Goal: Communication & Community: Answer question/provide support

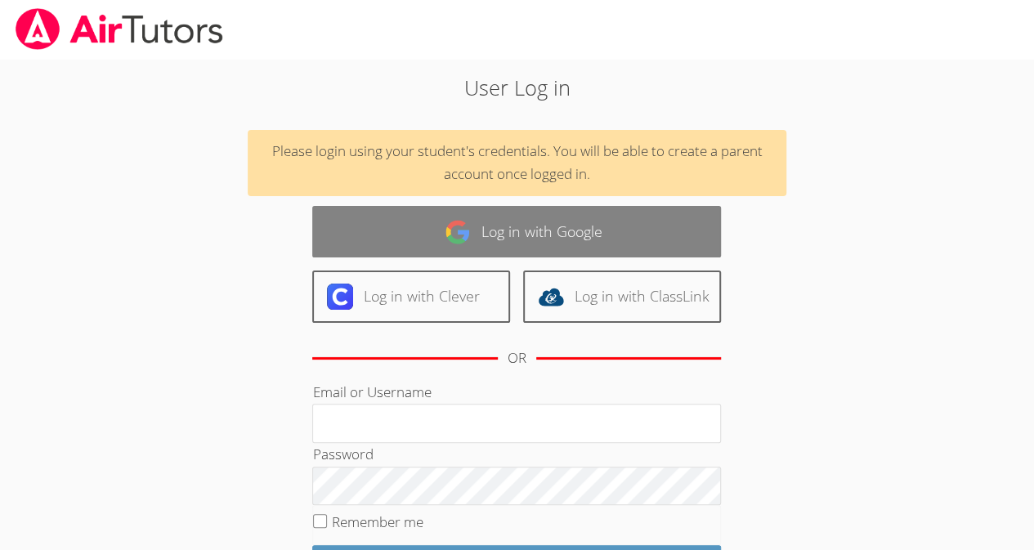
click at [476, 228] on link "Log in with Google" at bounding box center [516, 231] width 409 height 51
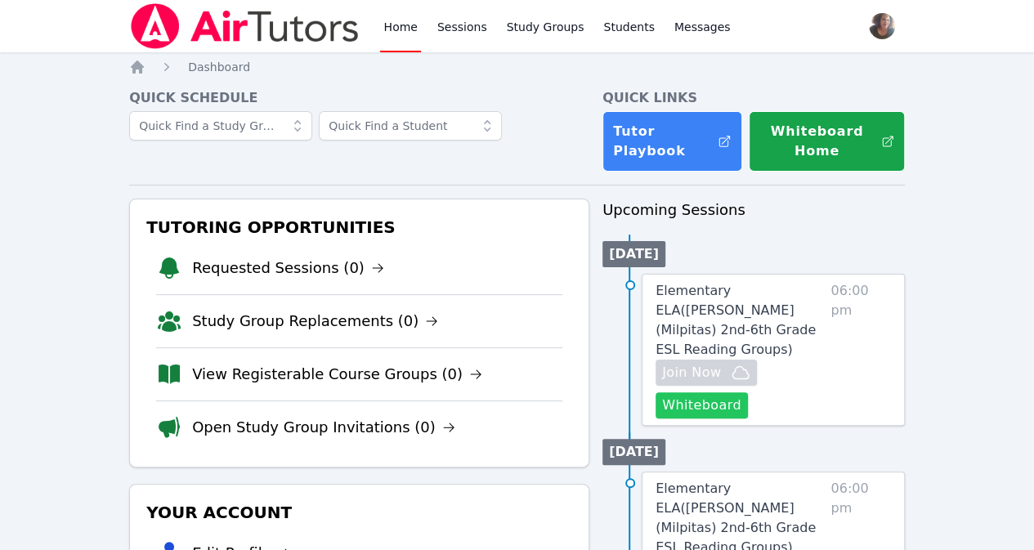
click at [711, 392] on button "Whiteboard" at bounding box center [702, 405] width 92 height 26
click at [728, 302] on span "Elementary ELA ( Curtner (Milpitas) 2nd-6th Grade ESL Reading Groups )" at bounding box center [736, 320] width 160 height 74
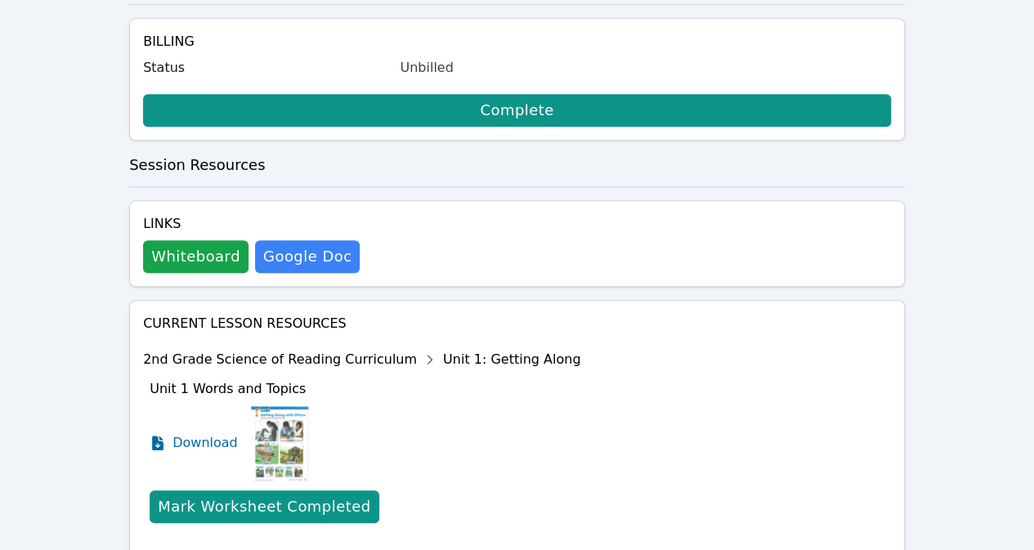
scroll to position [472, 0]
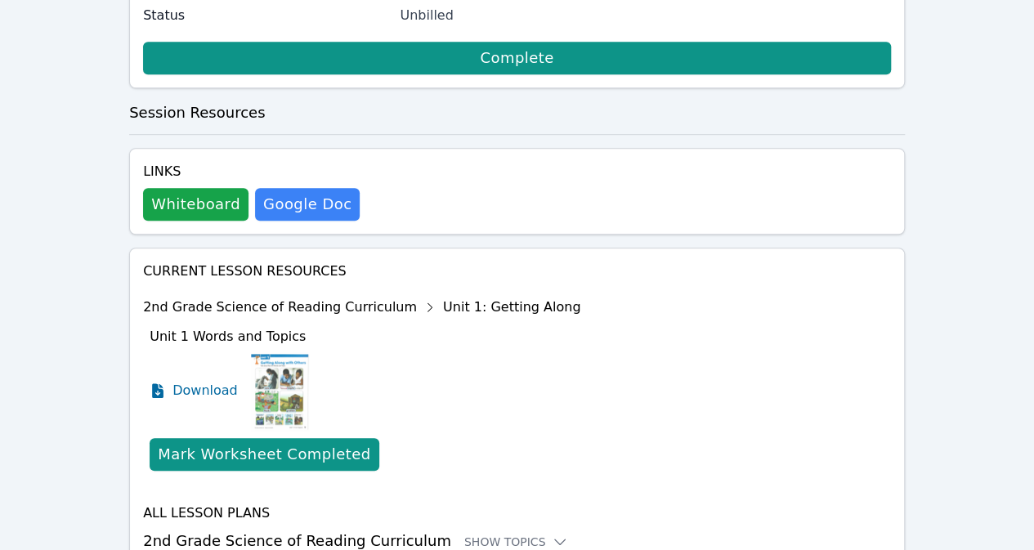
click at [468, 530] on h3 "2nd Grade Science of Reading Curriculum Show Topics" at bounding box center [517, 541] width 748 height 23
click at [471, 534] on div "Show Topics" at bounding box center [516, 542] width 105 height 16
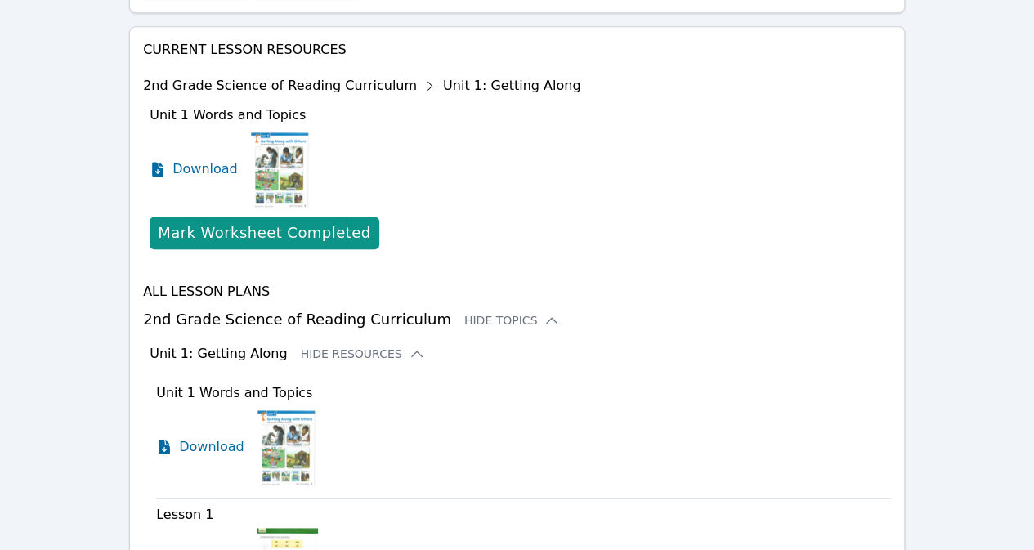
scroll to position [695, 0]
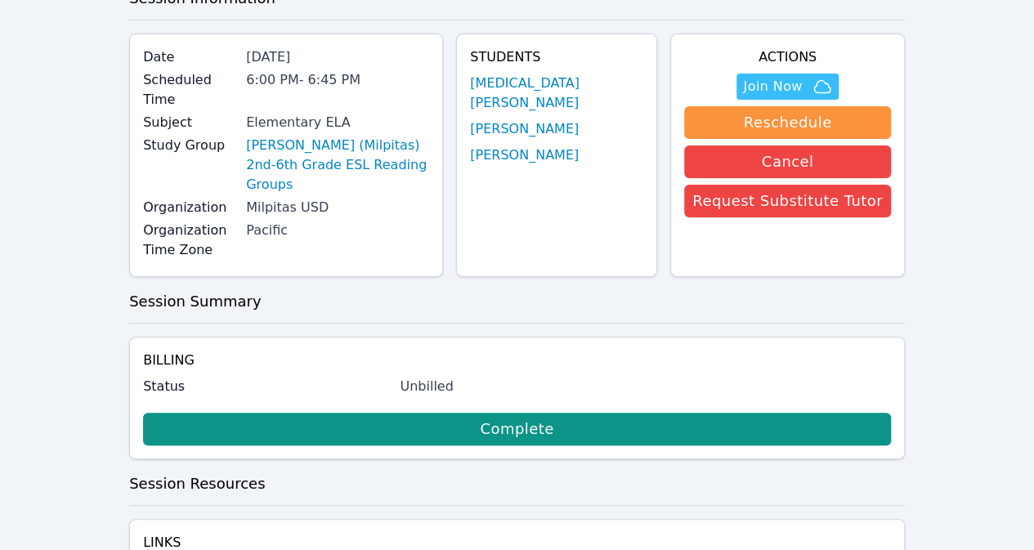
scroll to position [0, 0]
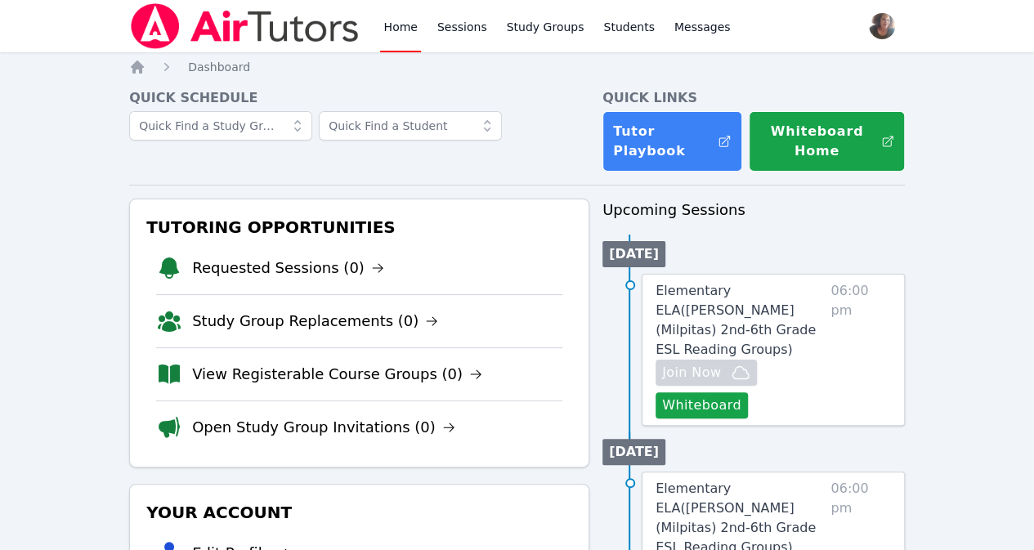
click at [623, 329] on li "Elementary ELA ( Curtner (Milpitas) 2nd-6th Grade ESL Reading Groups ) Hidden J…" at bounding box center [753, 350] width 302 height 152
click at [705, 287] on span "Elementary ELA ( Curtner (Milpitas) 2nd-6th Grade ESL Reading Groups )" at bounding box center [736, 320] width 160 height 74
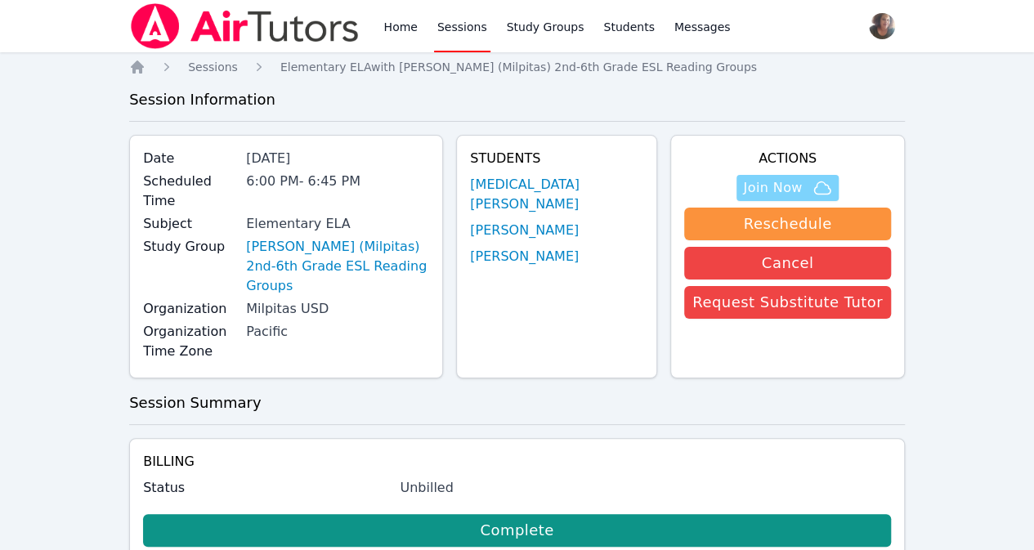
click at [821, 189] on icon "button" at bounding box center [823, 188] width 20 height 20
click at [818, 189] on span "Join Now" at bounding box center [787, 188] width 88 height 20
click at [812, 181] on span "Join Now" at bounding box center [787, 188] width 88 height 20
click at [199, 68] on span "Sessions" at bounding box center [213, 66] width 50 height 13
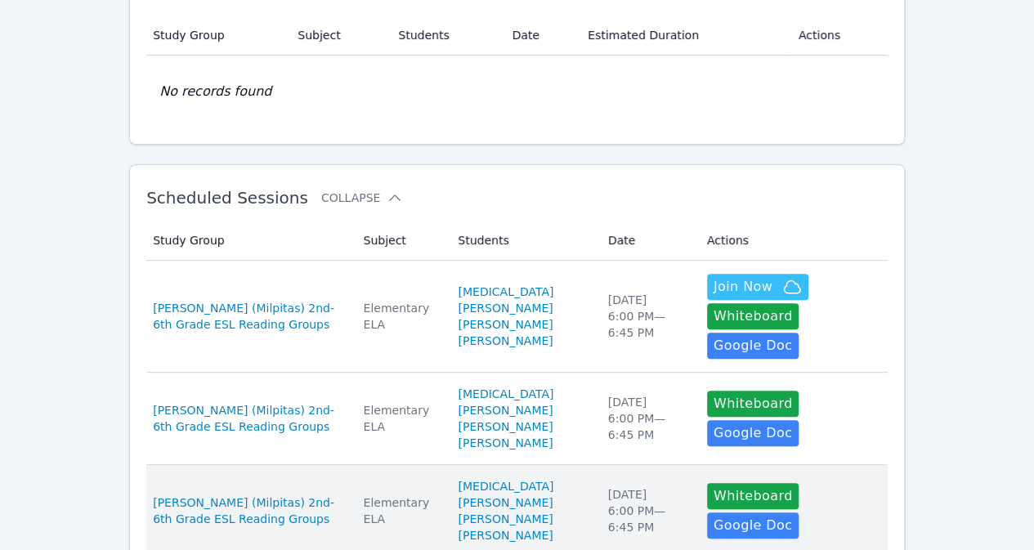
scroll to position [94, 0]
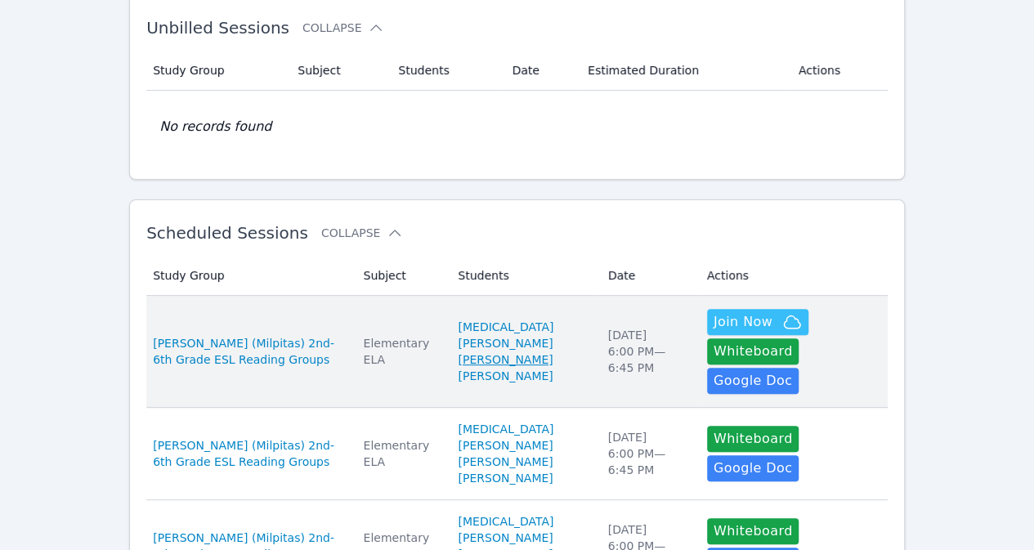
click at [461, 351] on link "[PERSON_NAME]" at bounding box center [505, 359] width 95 height 16
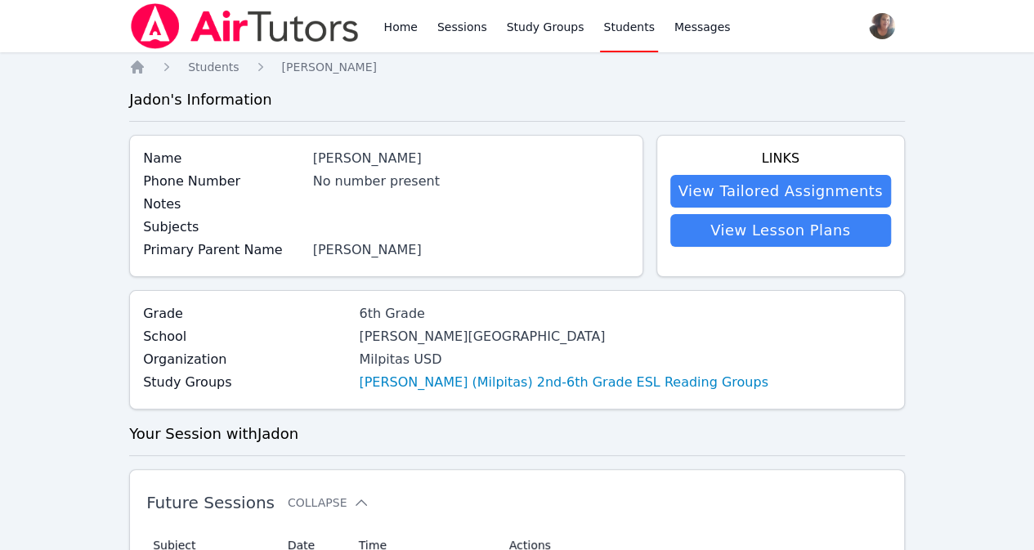
scroll to position [94, 0]
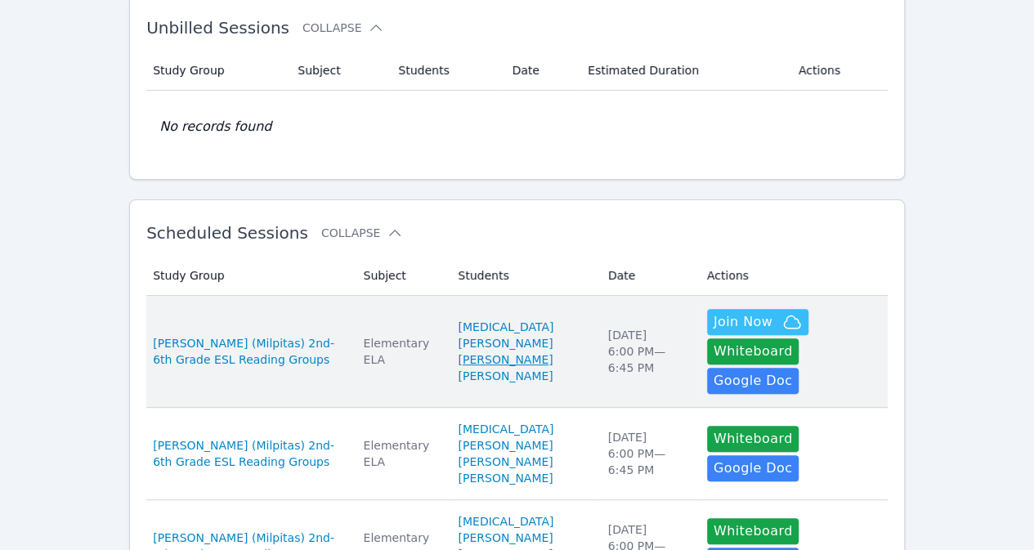
click at [475, 351] on link "[PERSON_NAME]" at bounding box center [505, 359] width 95 height 16
click at [469, 321] on link "[MEDICAL_DATA][PERSON_NAME]" at bounding box center [523, 335] width 130 height 33
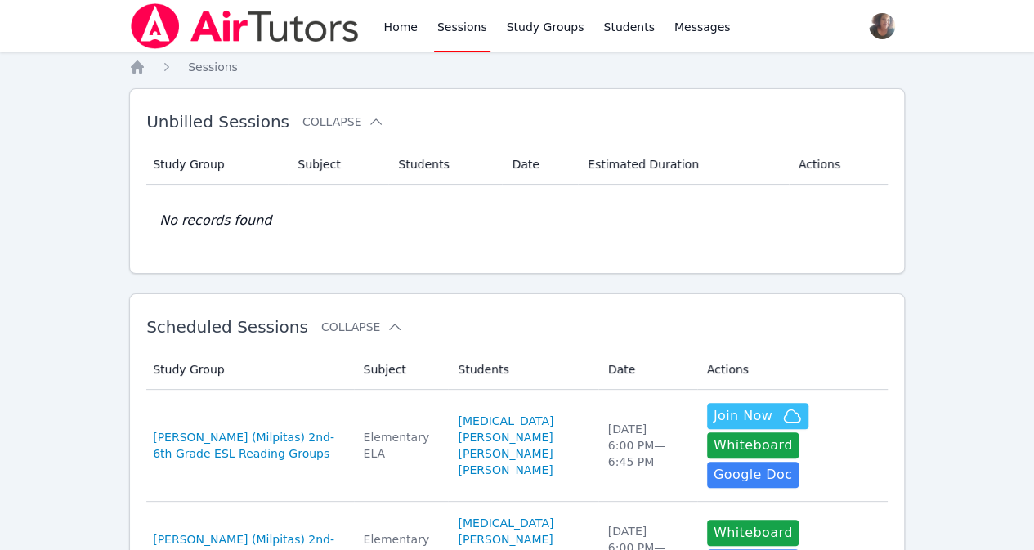
scroll to position [94, 0]
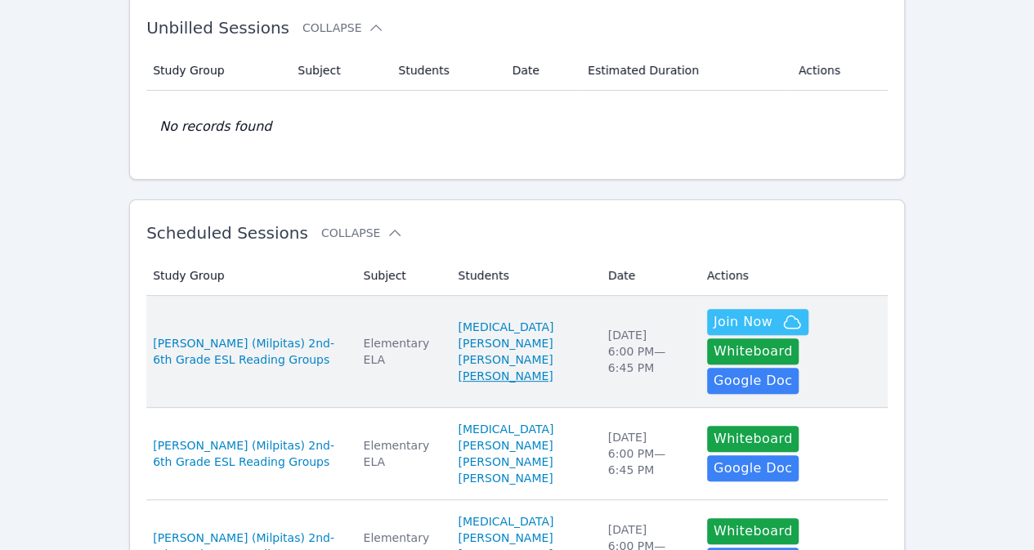
click at [484, 369] on link "[PERSON_NAME]" at bounding box center [505, 376] width 95 height 16
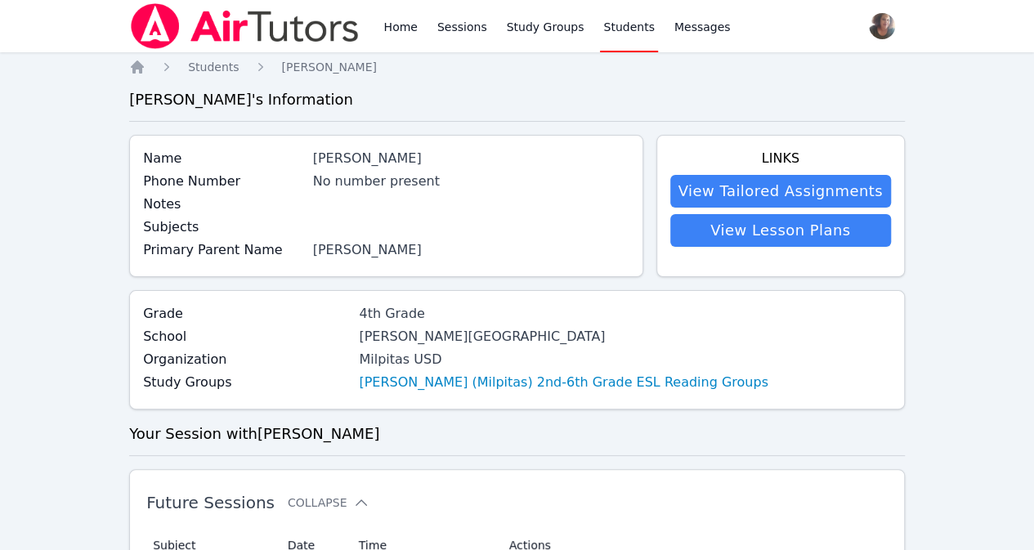
scroll to position [94, 0]
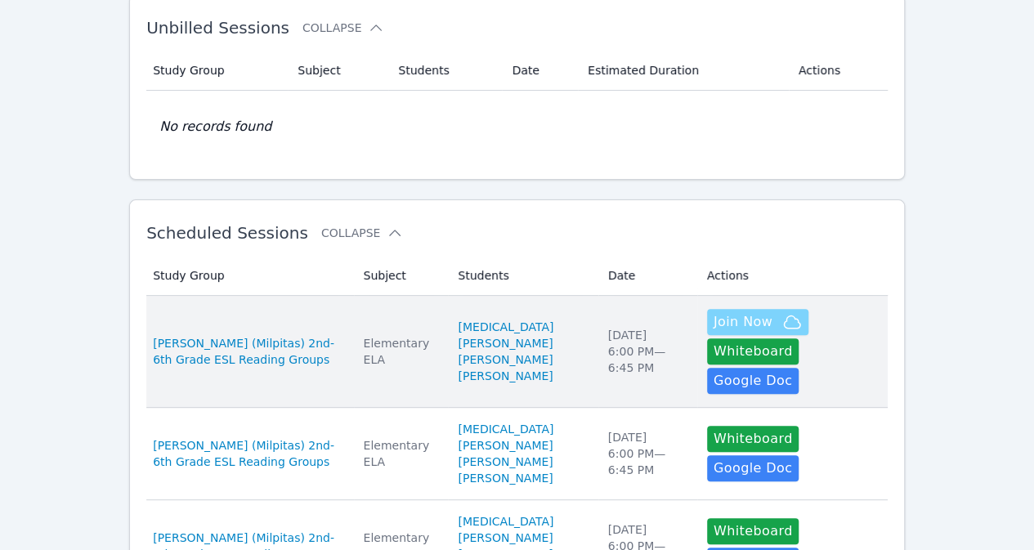
click at [714, 318] on span "Join Now" at bounding box center [743, 322] width 59 height 20
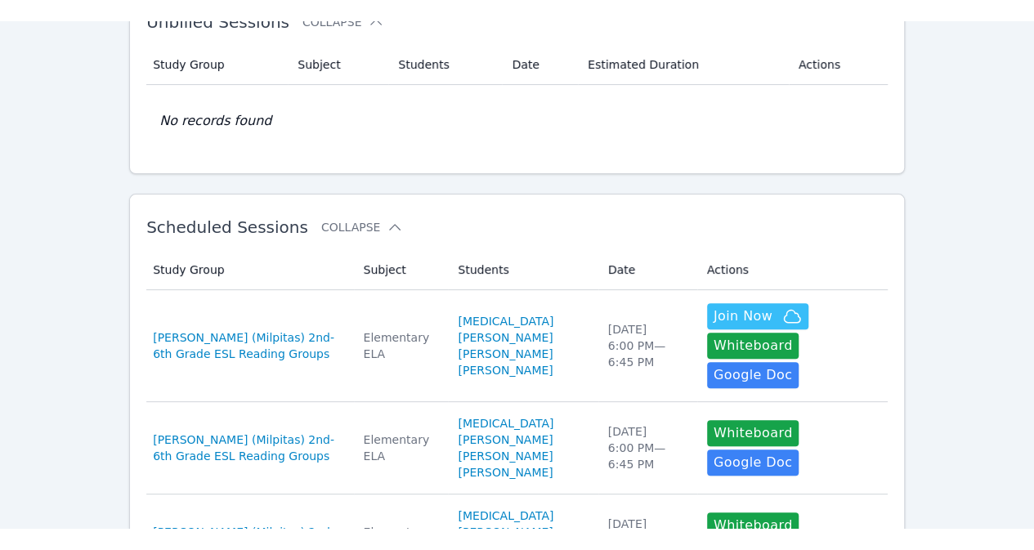
scroll to position [122, 0]
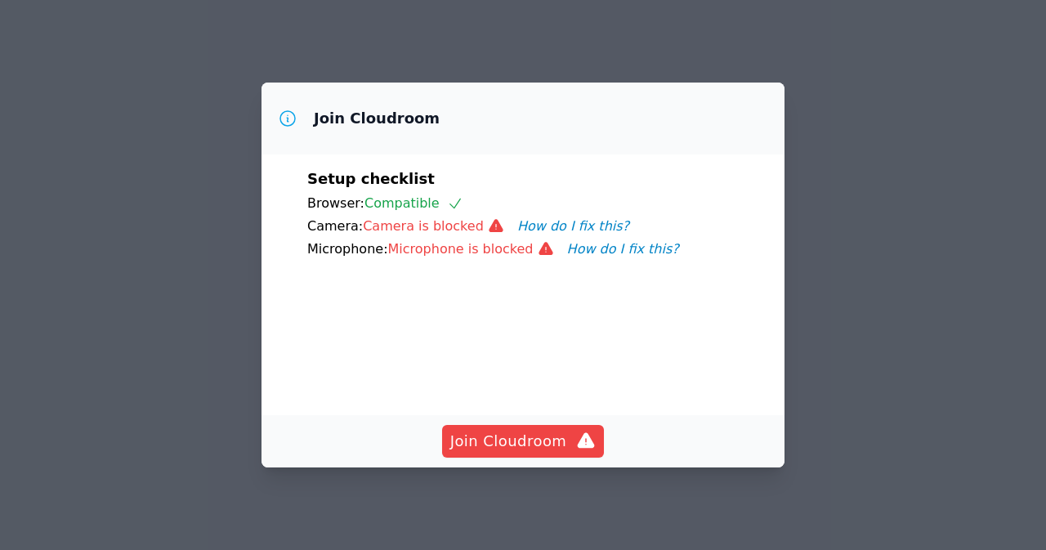
click at [522, 231] on button "How do I fix this?" at bounding box center [573, 227] width 112 height 20
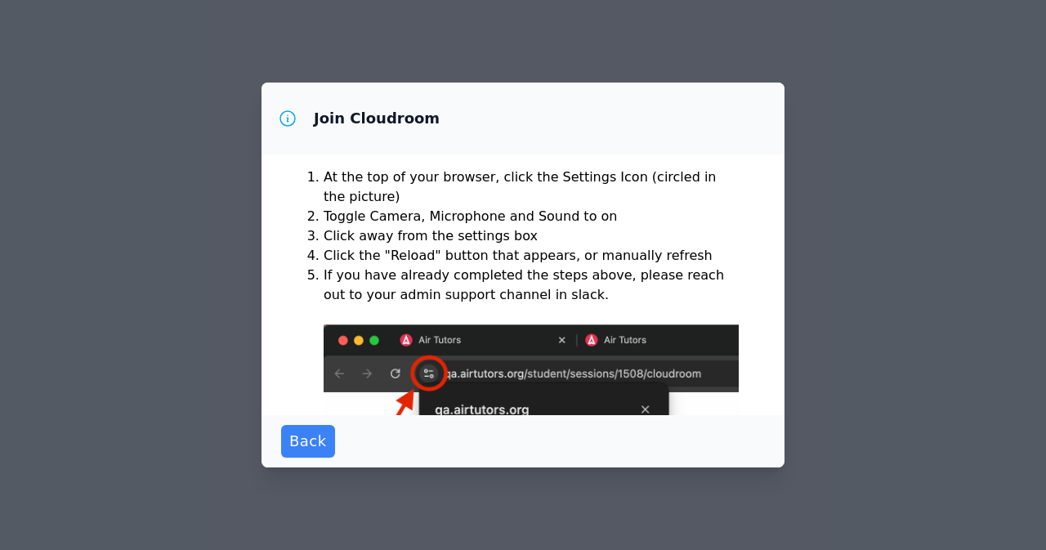
click at [423, 368] on img at bounding box center [531, 520] width 415 height 390
click at [309, 442] on span "Back" at bounding box center [308, 441] width 38 height 23
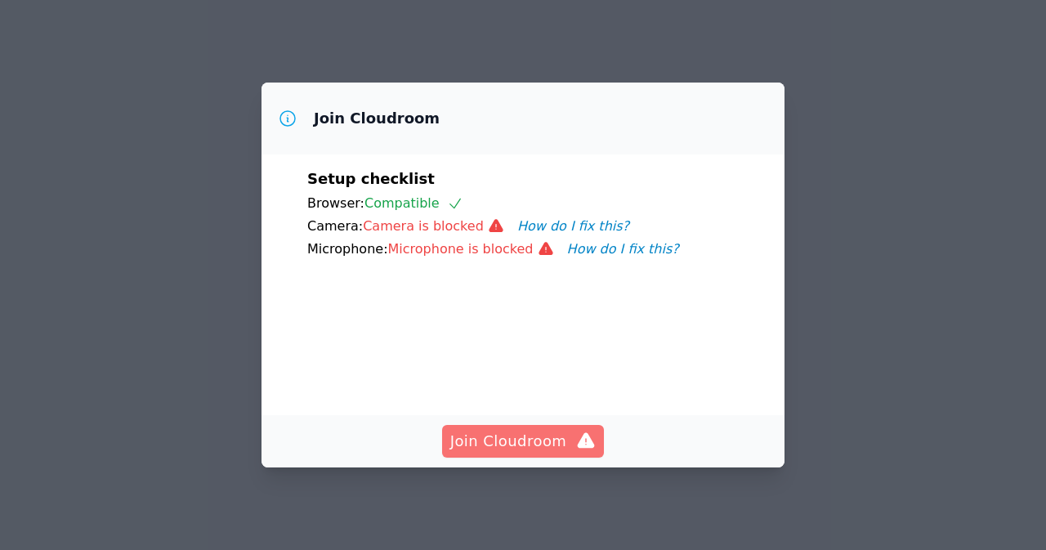
click at [565, 436] on span "Join Cloudroom" at bounding box center [523, 441] width 146 height 23
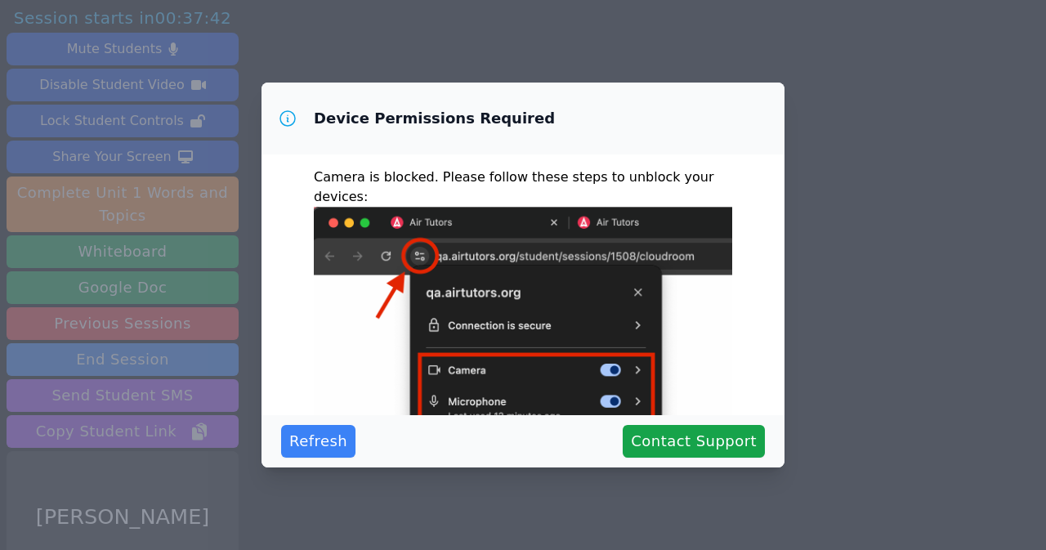
click at [419, 235] on img at bounding box center [523, 403] width 419 height 392
click at [531, 133] on div "Device Permissions Required" at bounding box center [523, 119] width 523 height 72
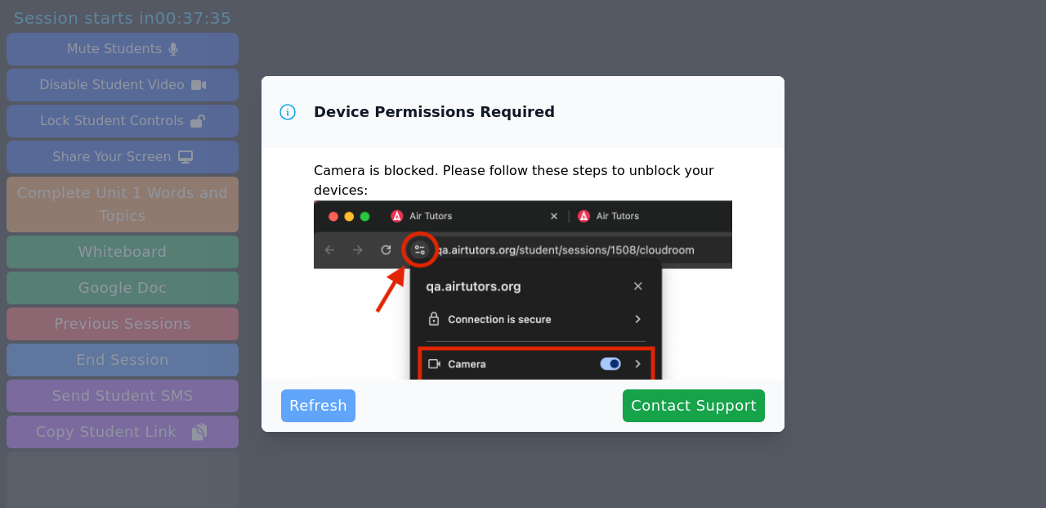
click at [324, 405] on span "Refresh" at bounding box center [318, 405] width 58 height 23
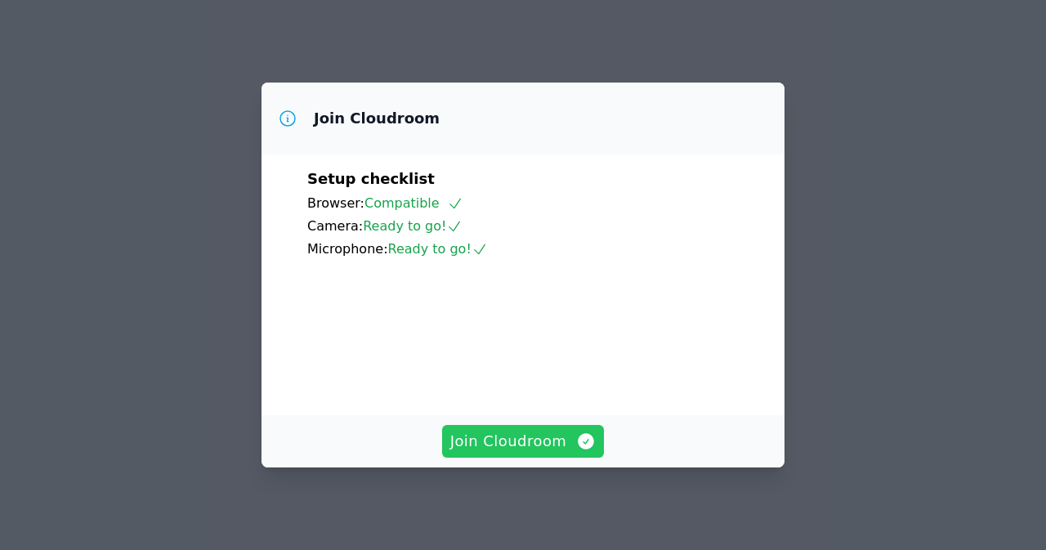
click at [502, 441] on span "Join Cloudroom" at bounding box center [523, 441] width 146 height 23
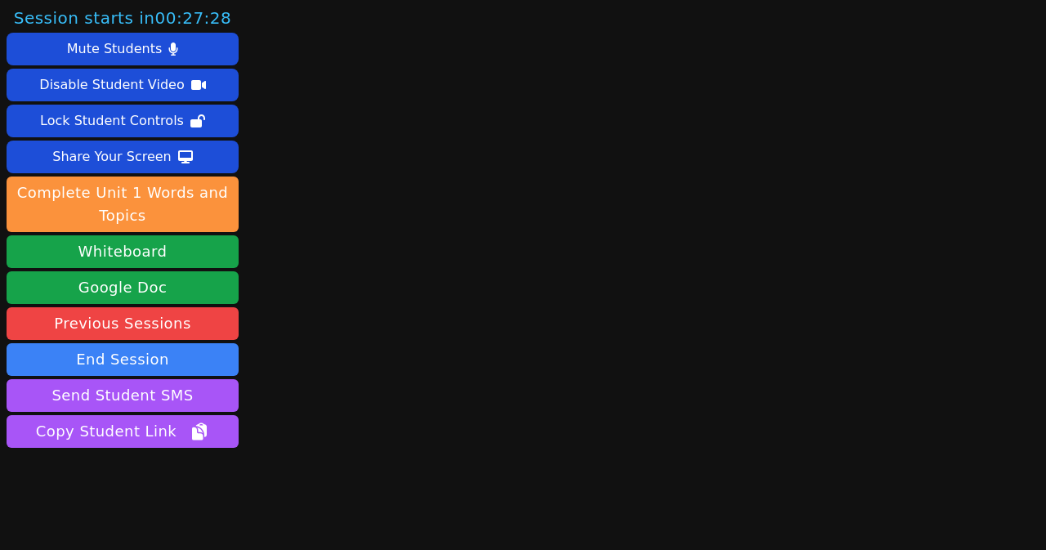
scroll to position [38, 0]
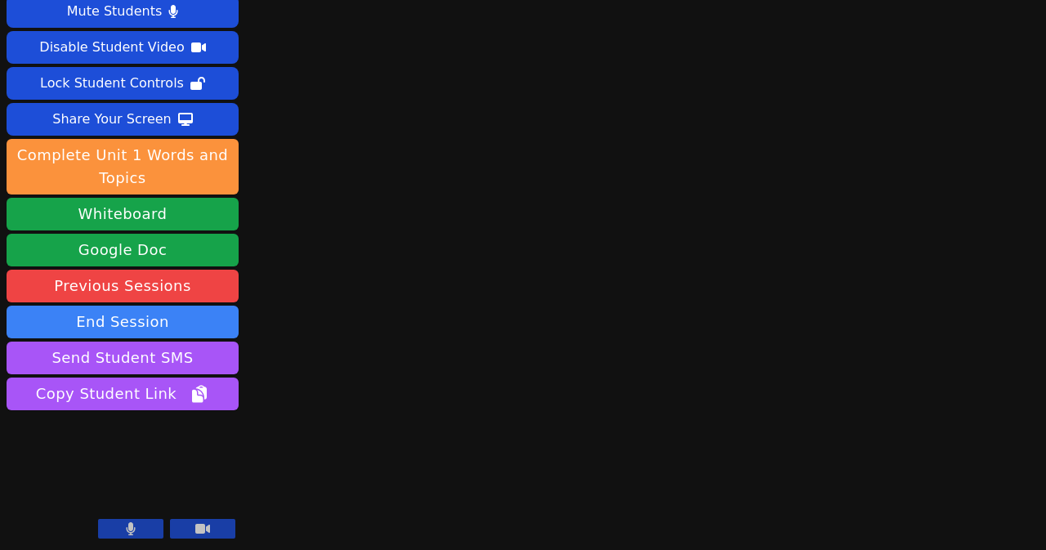
click at [179, 463] on video at bounding box center [123, 479] width 232 height 131
click at [112, 454] on video at bounding box center [123, 479] width 232 height 131
click at [201, 529] on icon at bounding box center [202, 529] width 15 height 10
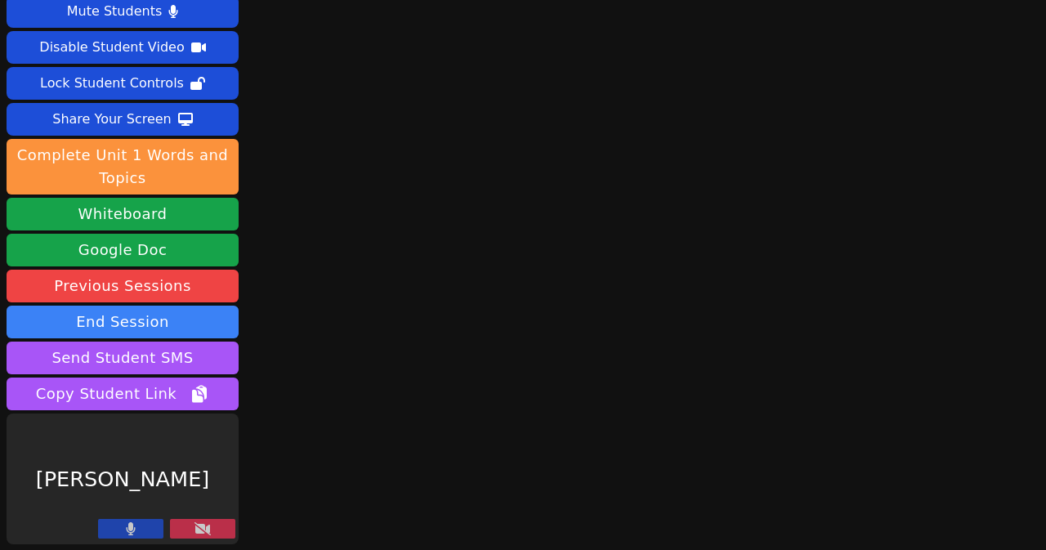
click at [201, 529] on icon at bounding box center [203, 528] width 16 height 13
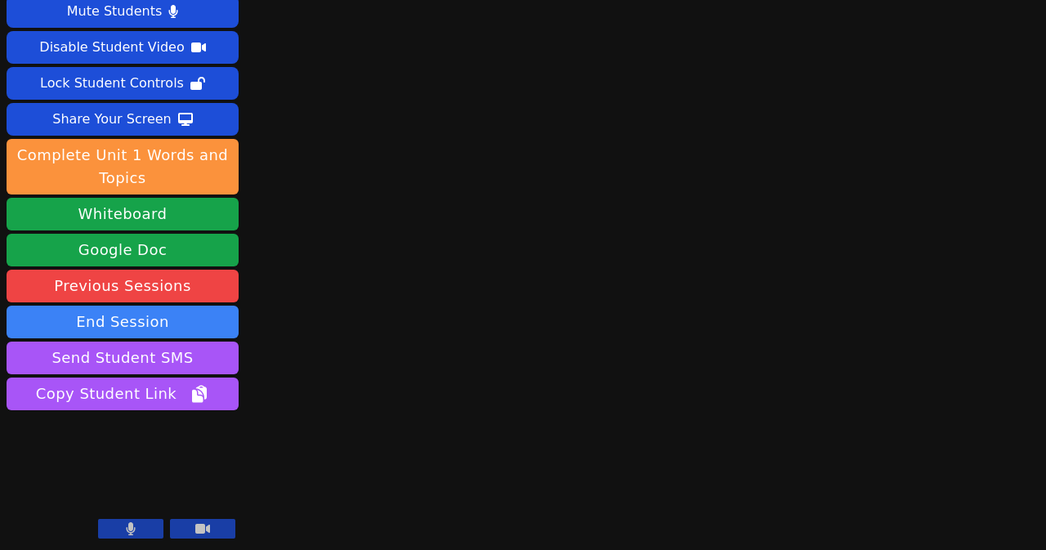
scroll to position [0, 0]
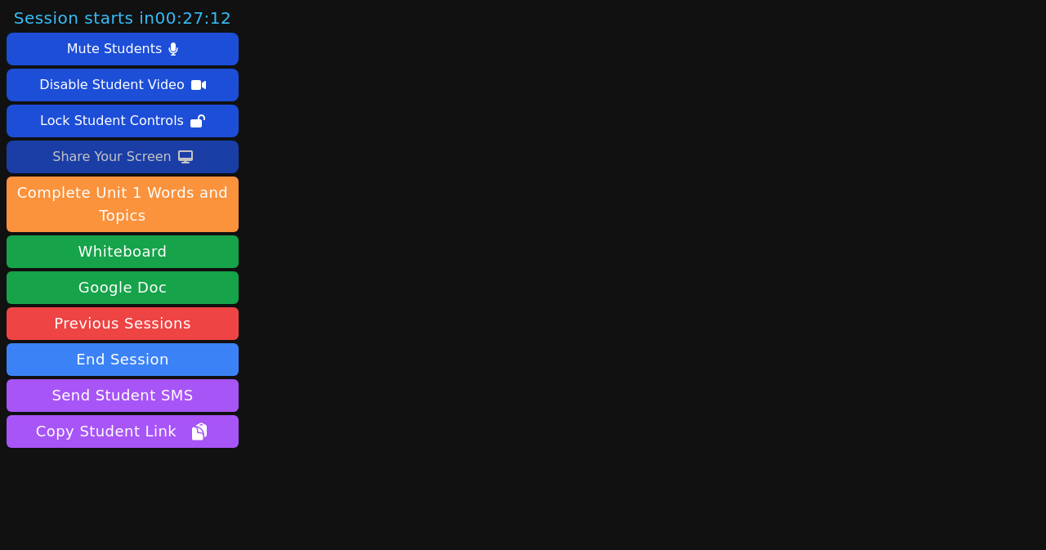
click at [164, 159] on button "Share Your Screen" at bounding box center [123, 157] width 232 height 33
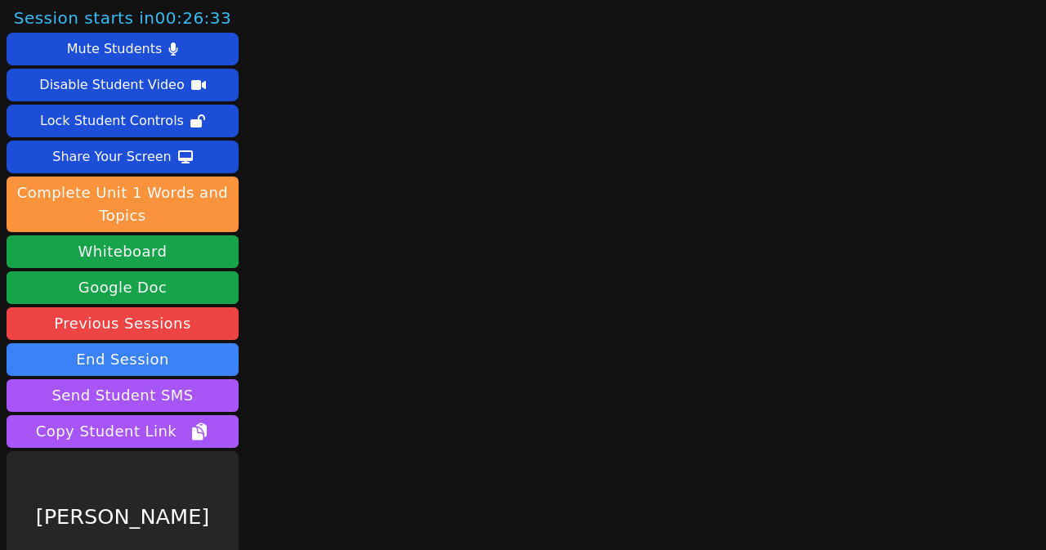
click at [134, 495] on div "[PERSON_NAME]" at bounding box center [123, 516] width 232 height 131
click at [167, 529] on div "[PERSON_NAME]" at bounding box center [123, 516] width 232 height 131
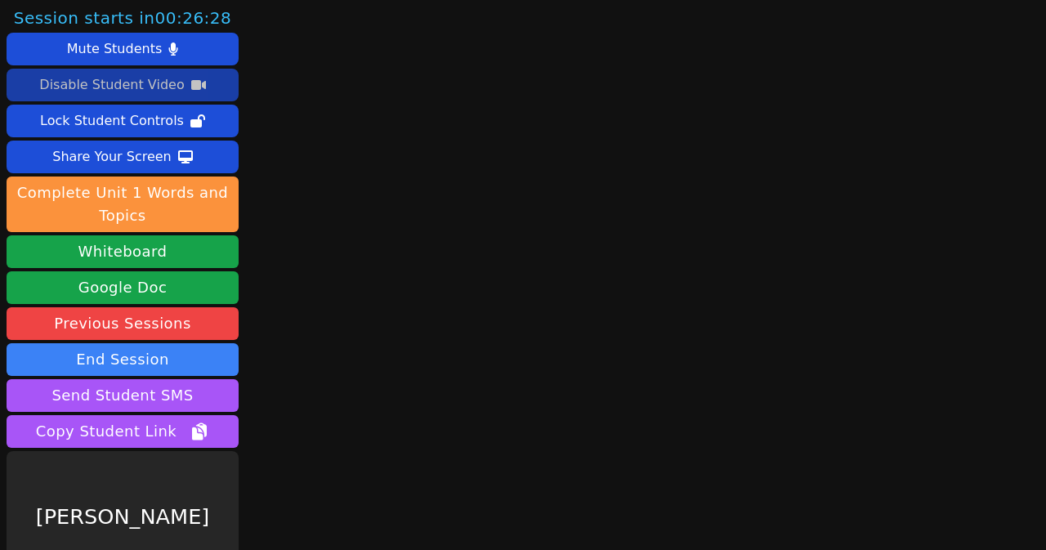
click at [143, 84] on div "Disable Student Video" at bounding box center [111, 85] width 145 height 26
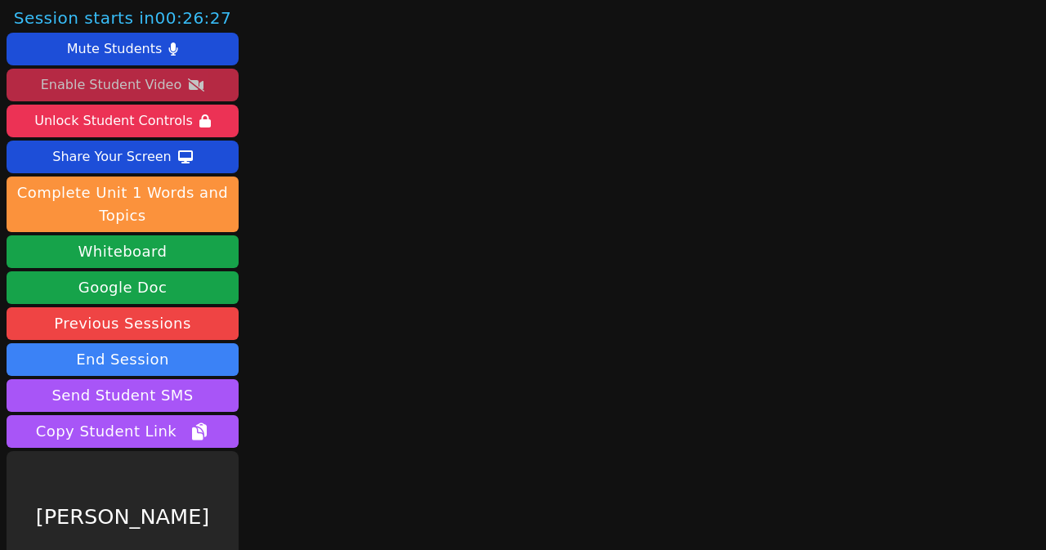
click at [100, 81] on div "Enable Student Video" at bounding box center [111, 85] width 141 height 26
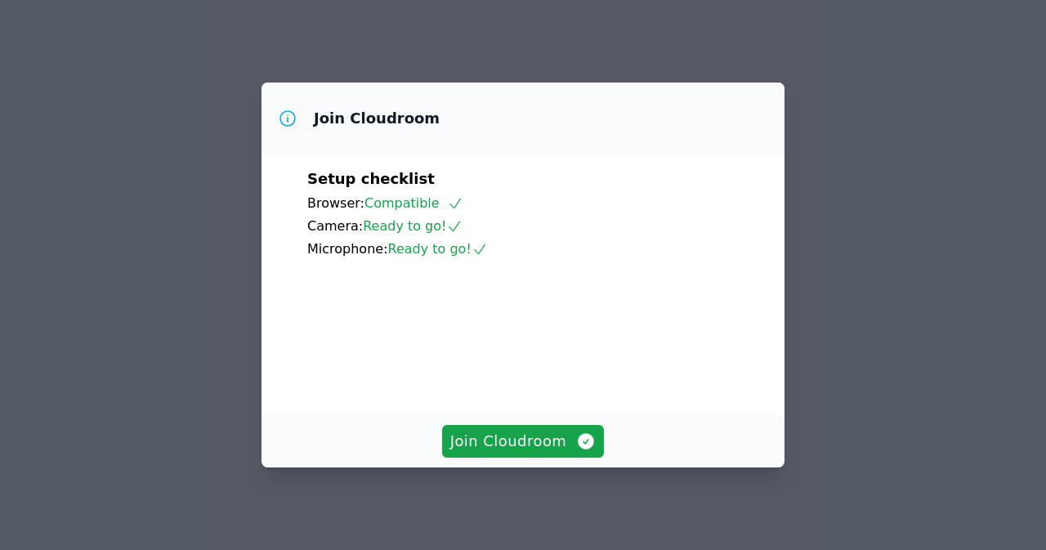
click at [409, 254] on span "Ready to go!" at bounding box center [438, 249] width 100 height 16
click at [282, 121] on icon at bounding box center [288, 119] width 20 height 20
click at [289, 124] on icon at bounding box center [288, 119] width 20 height 20
click at [412, 259] on div "Microphone: Ready to go!" at bounding box center [523, 250] width 432 height 20
drag, startPoint x: 549, startPoint y: 439, endPoint x: 547, endPoint y: 333, distance: 106.3
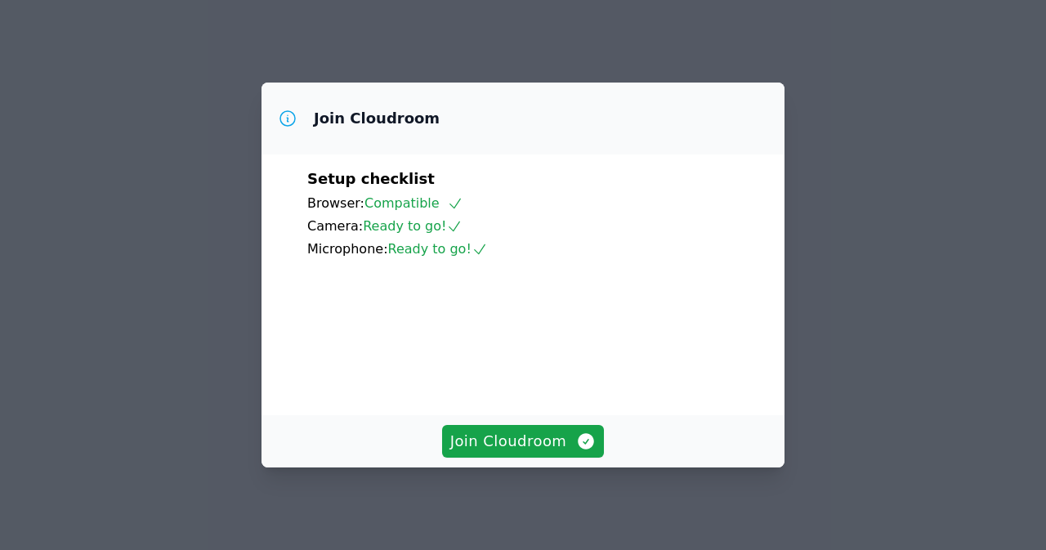
click at [547, 333] on div "Join Cloudroom Setup checklist Browser: Compatible Camera: Ready to go! Microph…" at bounding box center [523, 275] width 523 height 385
click at [545, 437] on span "Join Cloudroom" at bounding box center [523, 441] width 146 height 23
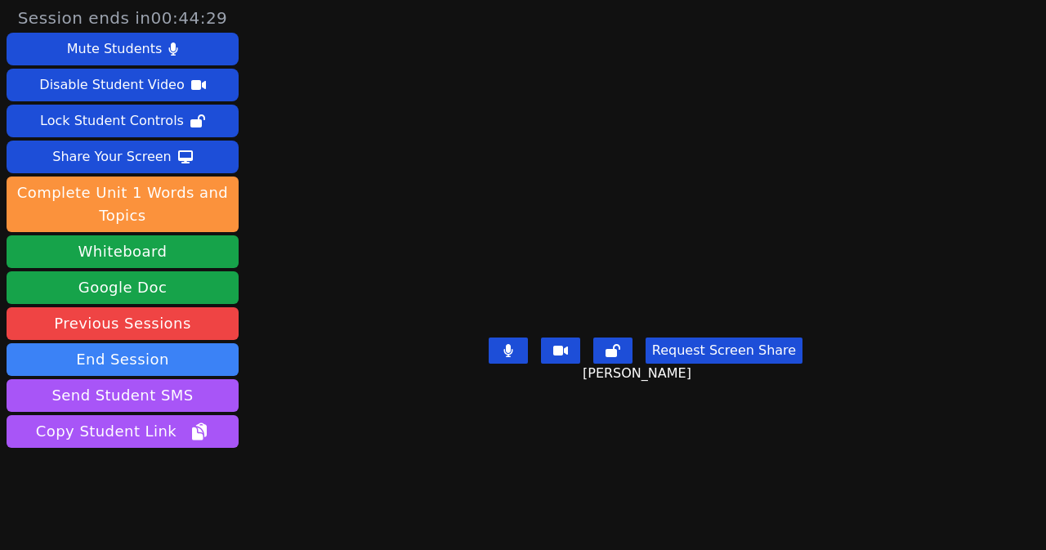
click at [523, 215] on video at bounding box center [645, 242] width 245 height 177
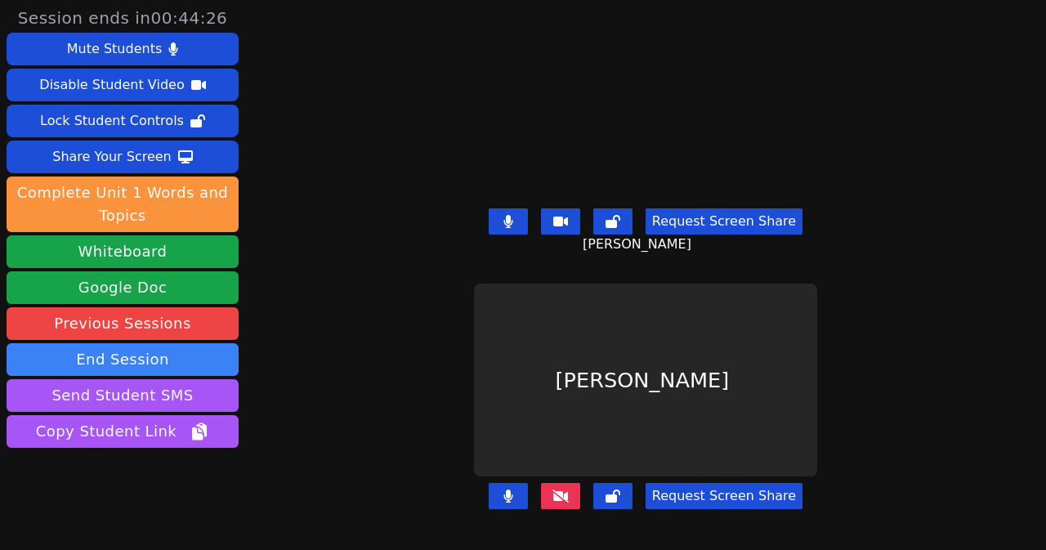
click at [507, 490] on icon at bounding box center [508, 496] width 9 height 13
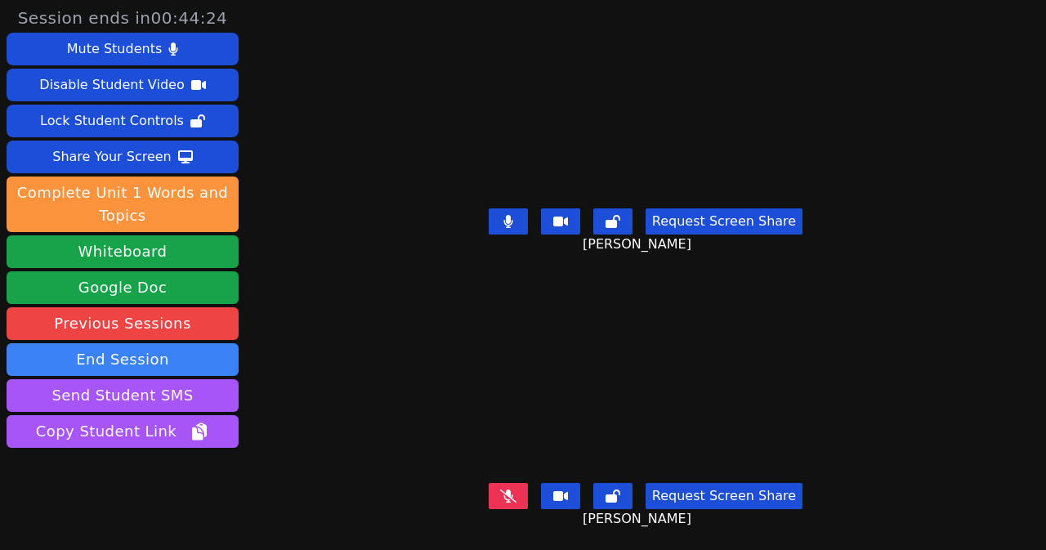
click at [513, 213] on button at bounding box center [508, 221] width 39 height 26
click at [517, 487] on button at bounding box center [508, 496] width 39 height 26
click at [481, 226] on div "Request Screen Share [PERSON_NAME]" at bounding box center [646, 234] width 477 height 65
click at [517, 216] on button at bounding box center [508, 221] width 39 height 26
click at [519, 217] on button at bounding box center [508, 221] width 39 height 26
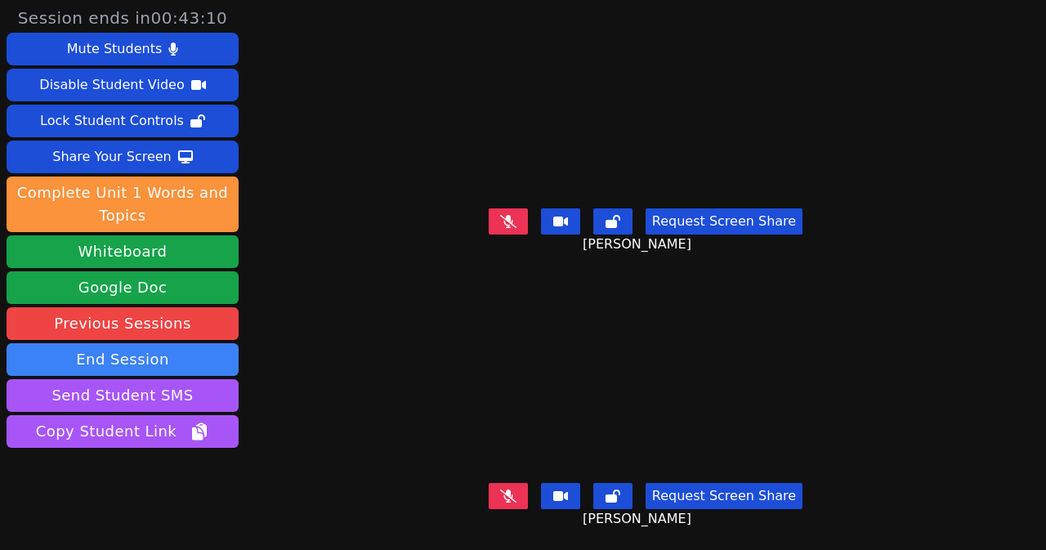
click at [509, 208] on button at bounding box center [508, 221] width 39 height 26
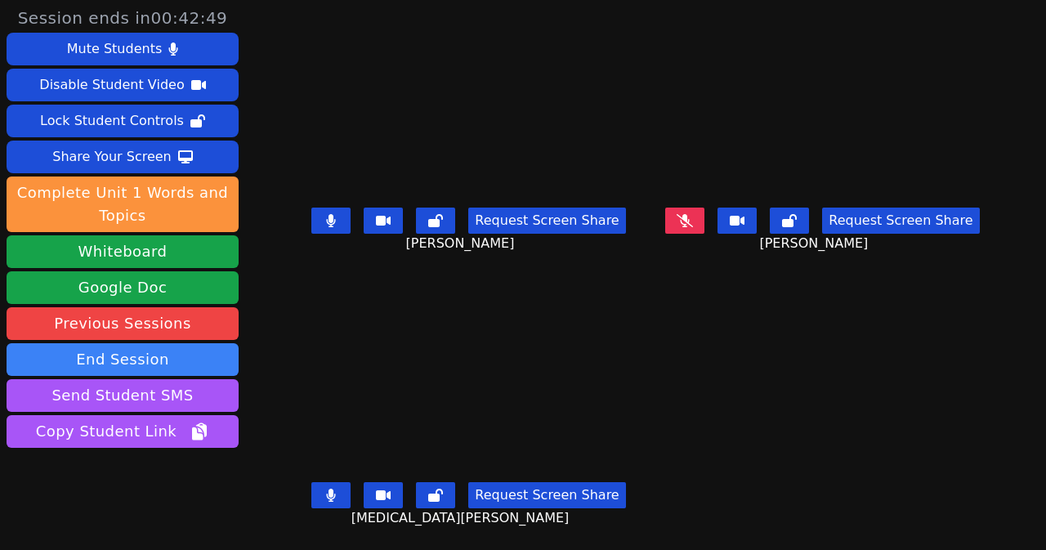
click at [327, 214] on icon at bounding box center [331, 220] width 9 height 13
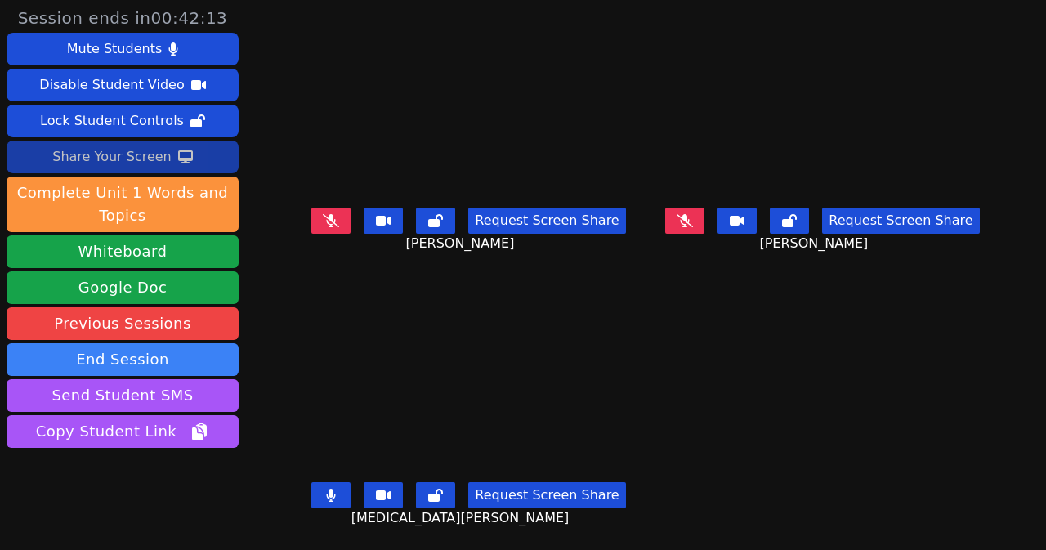
click at [159, 150] on div "Share Your Screen" at bounding box center [111, 157] width 119 height 26
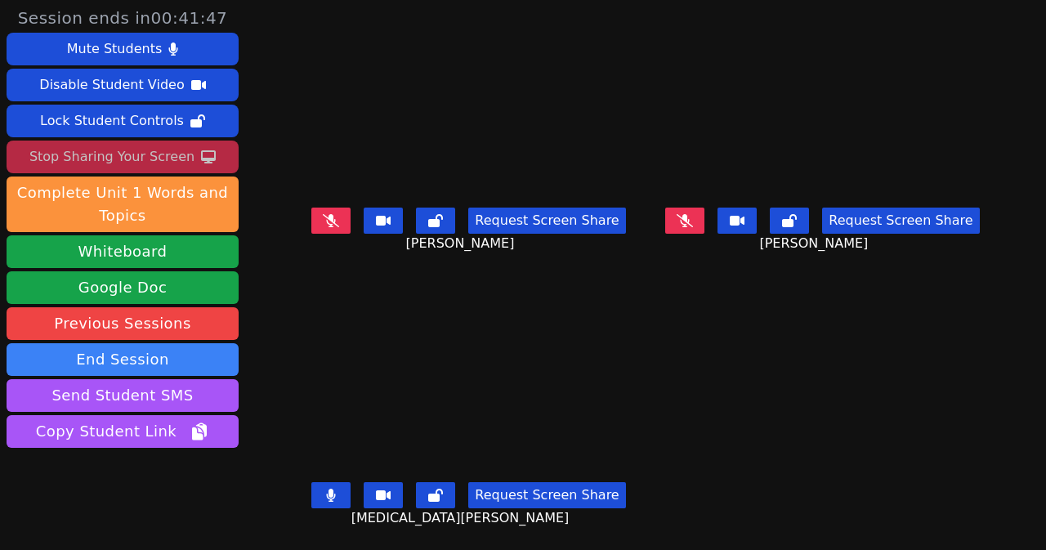
click at [326, 489] on icon at bounding box center [331, 495] width 10 height 13
click at [319, 224] on button at bounding box center [330, 221] width 39 height 26
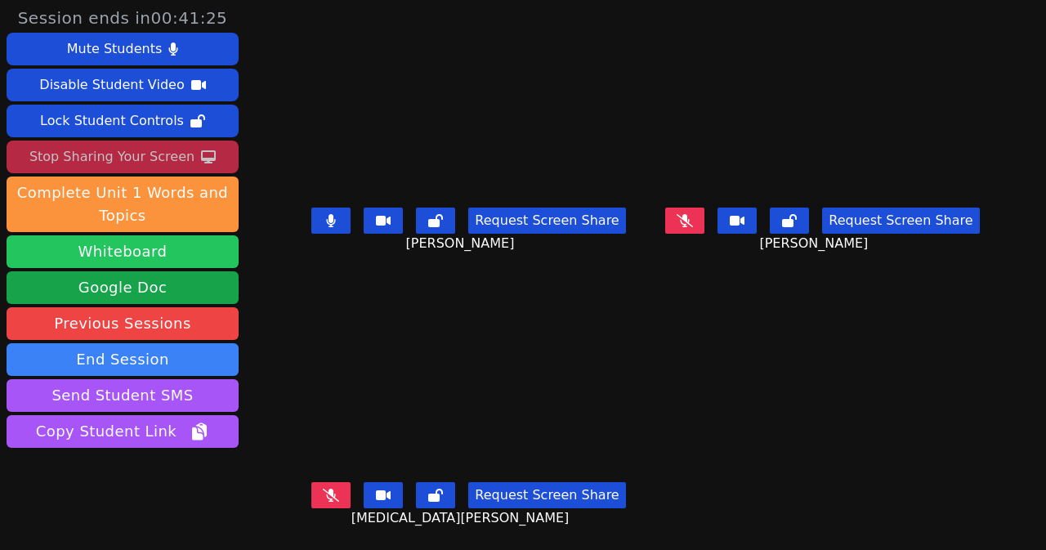
click at [162, 259] on button "Whiteboard" at bounding box center [123, 251] width 232 height 33
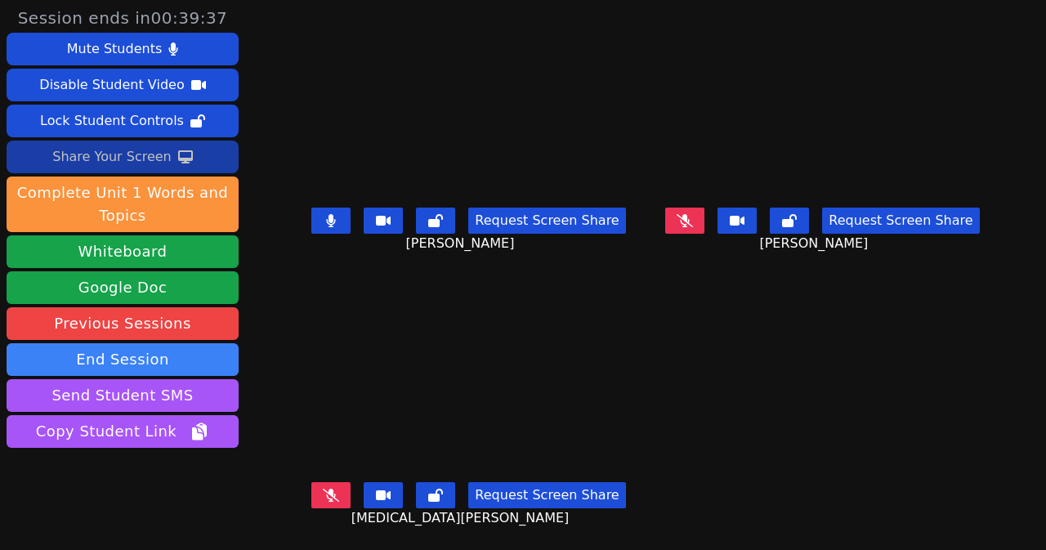
click at [127, 154] on div "Share Your Screen" at bounding box center [111, 157] width 119 height 26
click at [326, 489] on icon at bounding box center [331, 495] width 16 height 13
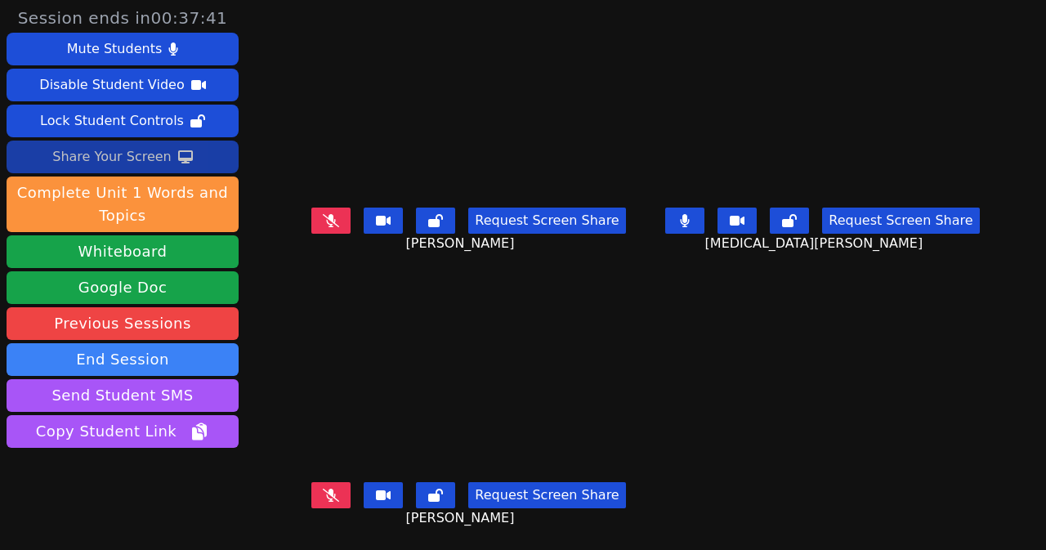
click at [690, 214] on icon at bounding box center [685, 220] width 9 height 13
click at [329, 218] on button at bounding box center [330, 221] width 39 height 26
click at [326, 489] on icon at bounding box center [331, 495] width 10 height 13
click at [692, 223] on button at bounding box center [684, 221] width 39 height 26
click at [119, 151] on div "Share Your Screen" at bounding box center [111, 157] width 119 height 26
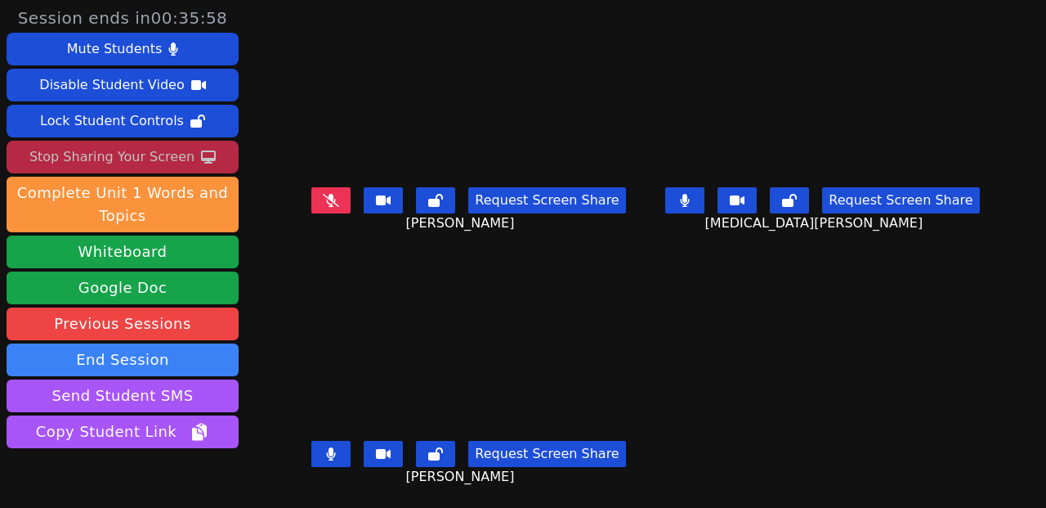
click at [665, 195] on button at bounding box center [684, 200] width 39 height 26
click at [332, 442] on button at bounding box center [330, 454] width 39 height 26
click at [334, 449] on icon at bounding box center [331, 453] width 9 height 13
click at [341, 448] on button at bounding box center [330, 454] width 39 height 26
click at [336, 450] on icon at bounding box center [331, 453] width 16 height 13
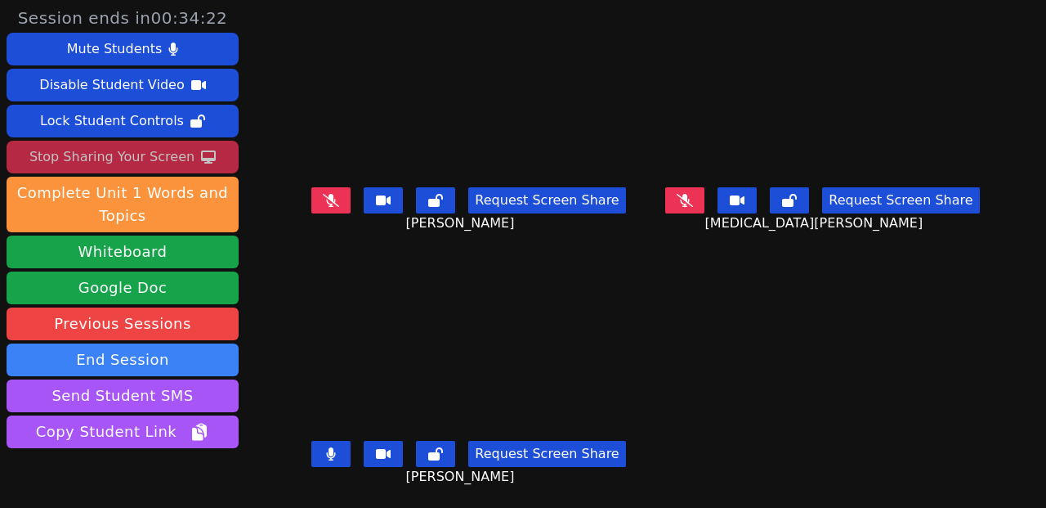
click at [343, 450] on button at bounding box center [330, 454] width 39 height 26
click at [380, 452] on icon at bounding box center [383, 454] width 15 height 10
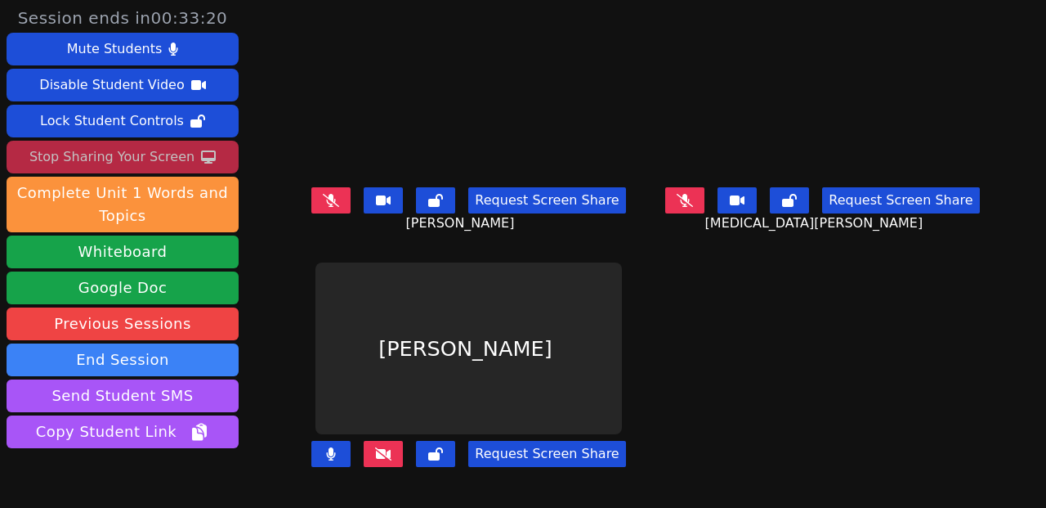
click at [380, 452] on icon at bounding box center [383, 453] width 16 height 13
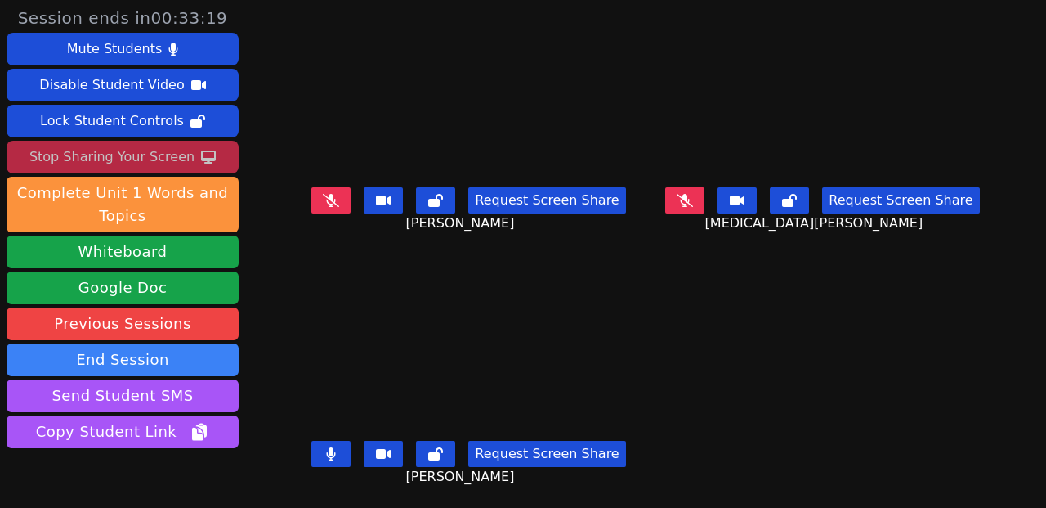
click at [390, 447] on icon at bounding box center [383, 453] width 15 height 13
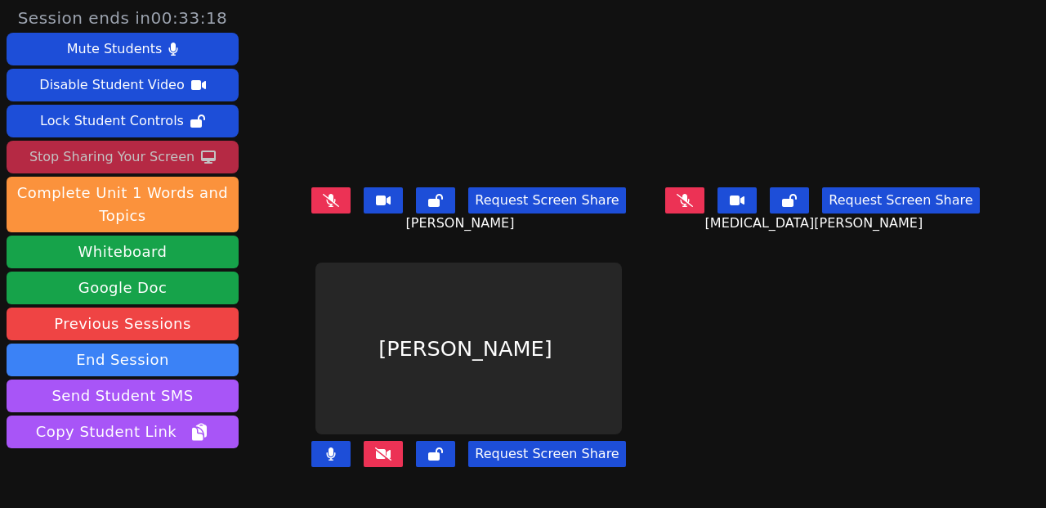
click at [390, 447] on icon at bounding box center [383, 453] width 16 height 13
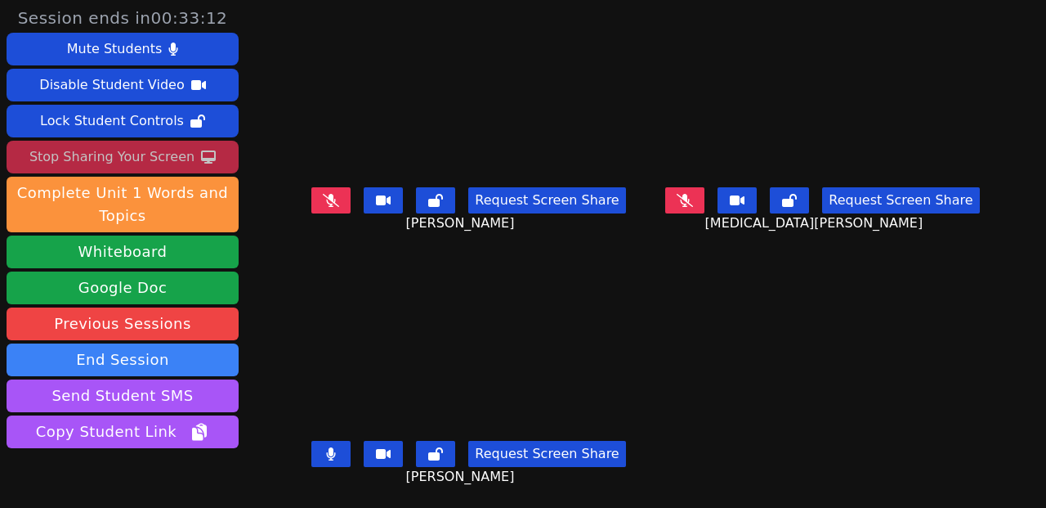
click at [336, 455] on icon at bounding box center [331, 453] width 10 height 13
click at [676, 217] on div "Request Screen Share [MEDICAL_DATA][PERSON_NAME]" at bounding box center [822, 213] width 341 height 65
click at [677, 203] on icon at bounding box center [685, 200] width 16 height 13
click at [683, 332] on main "[PERSON_NAME] Request Screen Share [PERSON_NAME] [MEDICAL_DATA][PERSON_NAME] Re…" at bounding box center [645, 254] width 695 height 508
click at [677, 194] on icon at bounding box center [685, 200] width 16 height 13
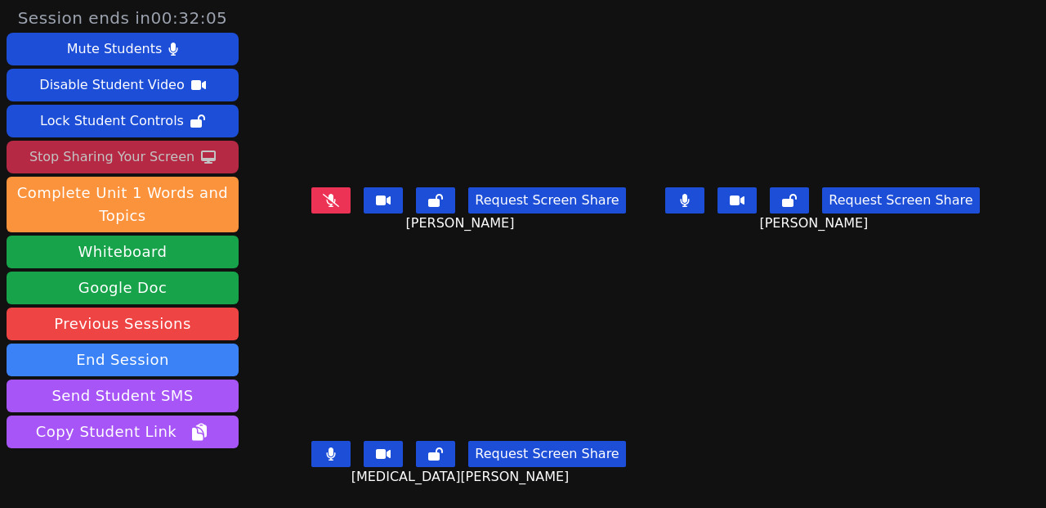
click at [680, 194] on icon at bounding box center [685, 200] width 10 height 13
click at [770, 198] on button at bounding box center [789, 200] width 39 height 26
click at [776, 195] on button at bounding box center [789, 200] width 39 height 26
click at [735, 194] on icon at bounding box center [737, 200] width 15 height 13
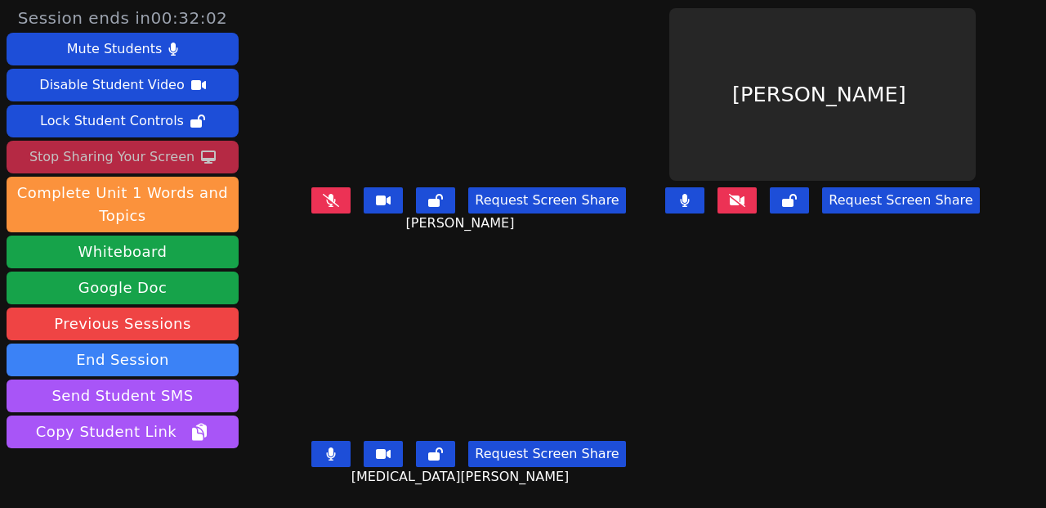
click at [735, 194] on icon at bounding box center [737, 200] width 16 height 13
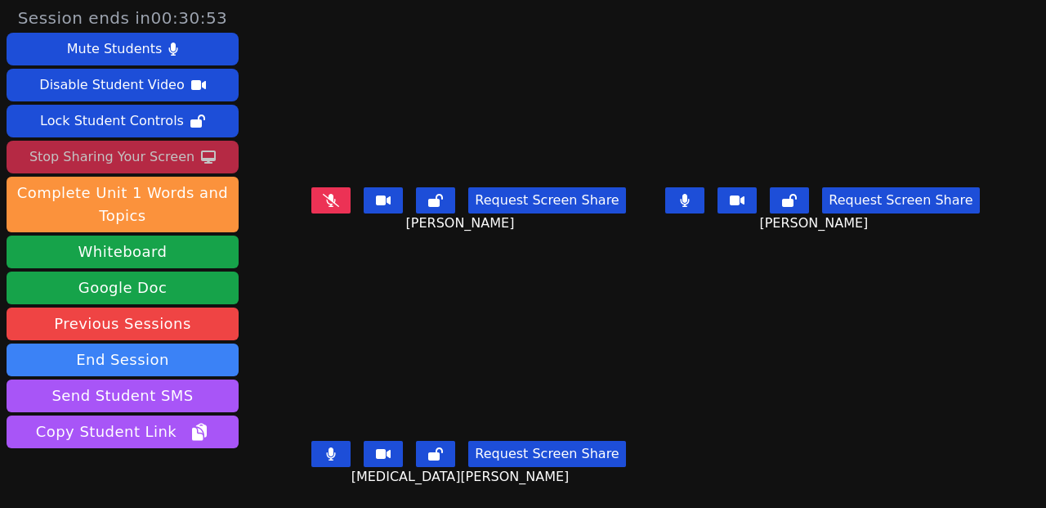
click at [342, 441] on button at bounding box center [330, 454] width 39 height 26
click at [684, 191] on button at bounding box center [684, 200] width 39 height 26
click at [681, 194] on icon at bounding box center [685, 200] width 9 height 13
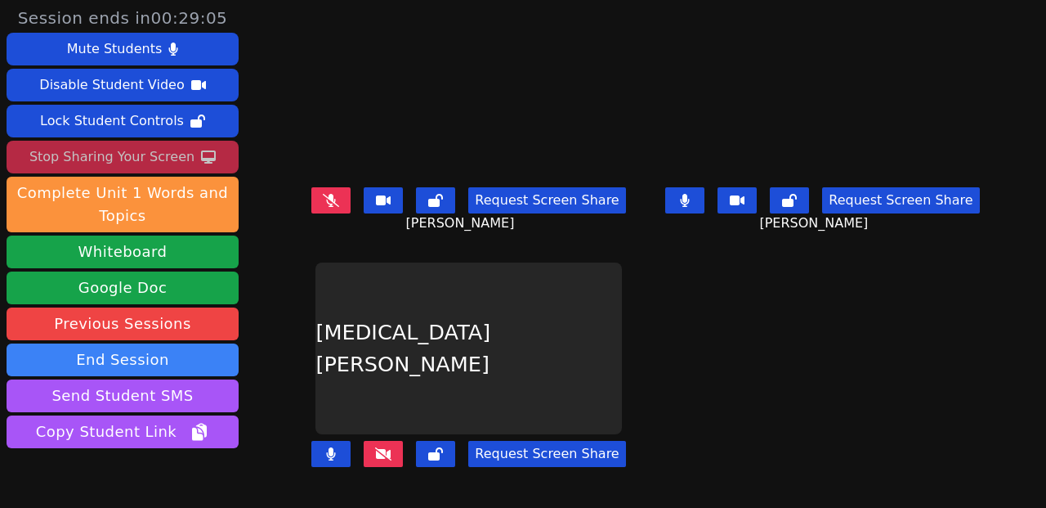
click at [329, 202] on icon at bounding box center [331, 200] width 16 height 13
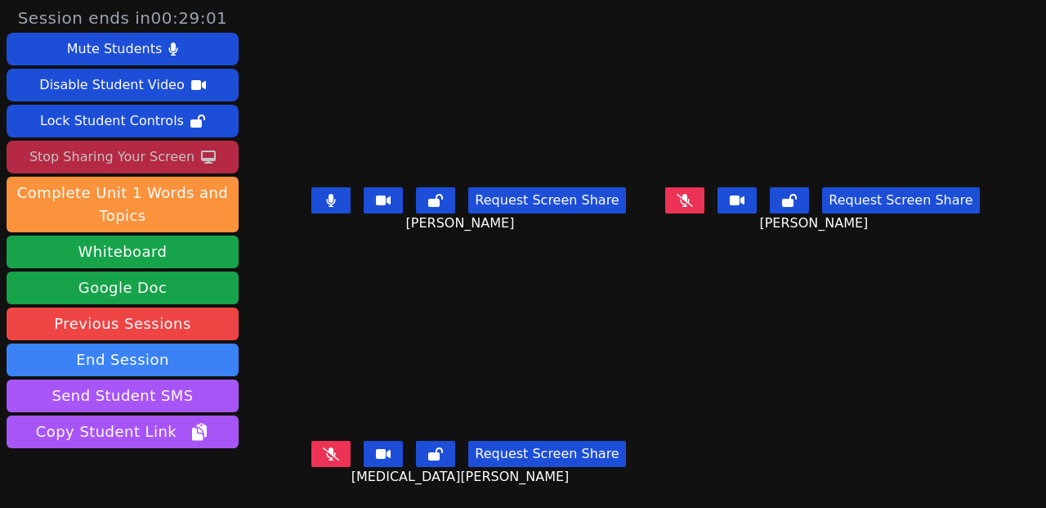
click at [329, 202] on icon at bounding box center [331, 200] width 10 height 13
click at [337, 457] on button at bounding box center [330, 454] width 39 height 26
click at [338, 452] on button at bounding box center [330, 454] width 39 height 26
click at [679, 199] on icon at bounding box center [685, 199] width 16 height 13
click at [676, 205] on button at bounding box center [684, 200] width 39 height 26
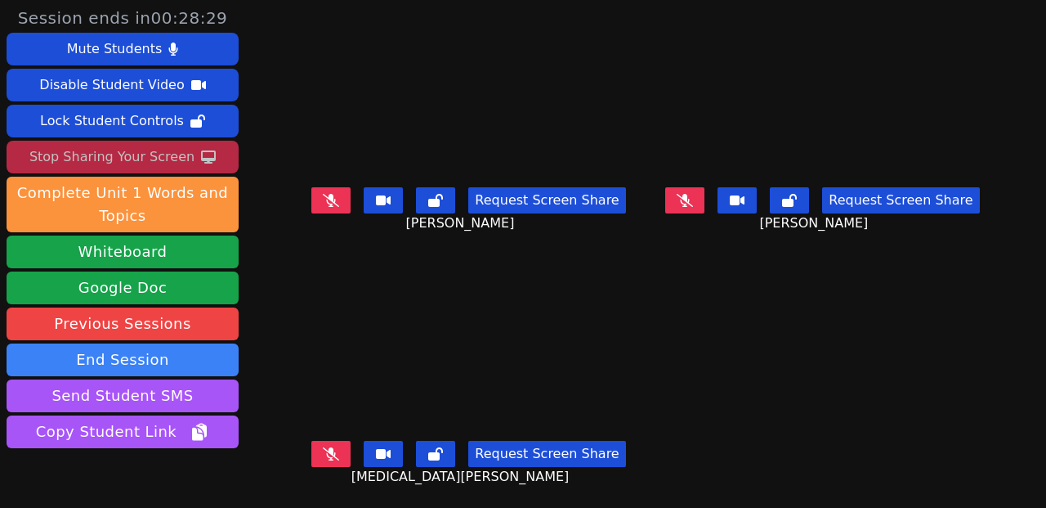
click at [338, 188] on button at bounding box center [330, 200] width 39 height 26
click at [330, 202] on icon at bounding box center [331, 200] width 10 height 13
click at [332, 449] on icon at bounding box center [331, 453] width 16 height 13
click at [635, 329] on main "[PERSON_NAME] Request Screen Share [PERSON_NAME] [PERSON_NAME] Request Screen S…" at bounding box center [645, 254] width 695 height 508
click at [337, 459] on button at bounding box center [330, 454] width 39 height 26
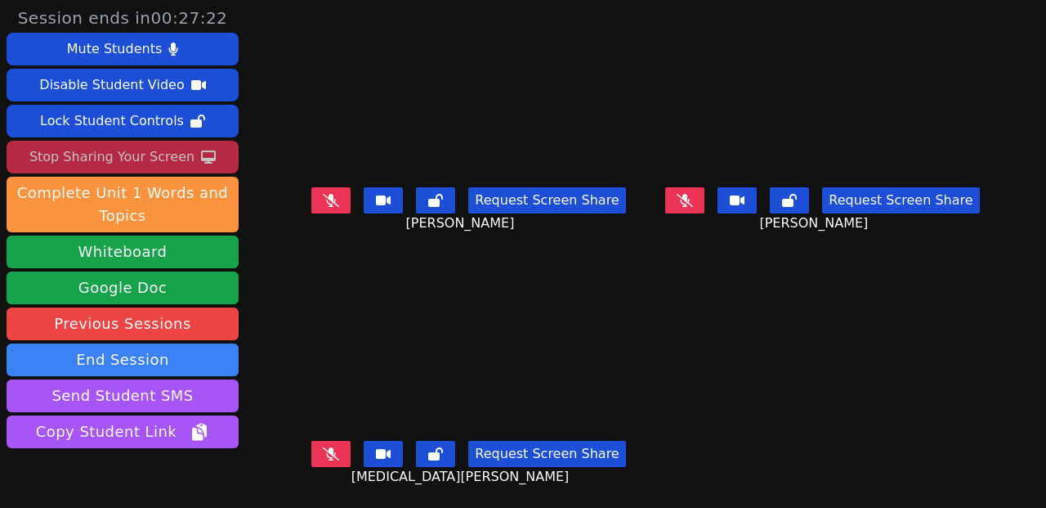
click at [688, 192] on button at bounding box center [684, 200] width 39 height 26
click at [683, 201] on button at bounding box center [684, 200] width 39 height 26
click at [683, 201] on icon at bounding box center [685, 199] width 16 height 13
click at [118, 154] on div "Stop Sharing Your Screen" at bounding box center [111, 157] width 165 height 26
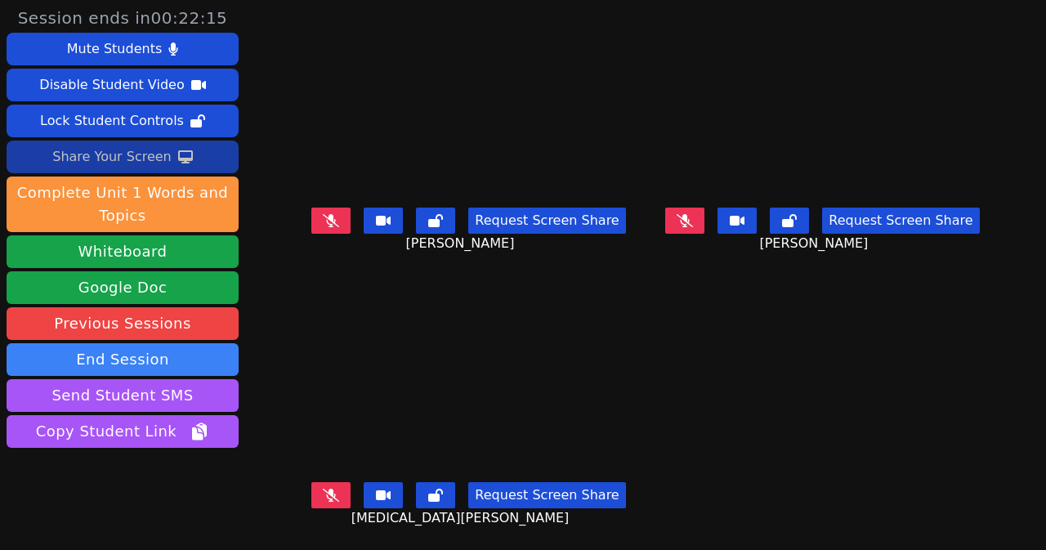
click at [323, 489] on icon at bounding box center [331, 495] width 16 height 13
click at [326, 489] on icon at bounding box center [331, 495] width 10 height 13
